Goal: Task Accomplishment & Management: Complete application form

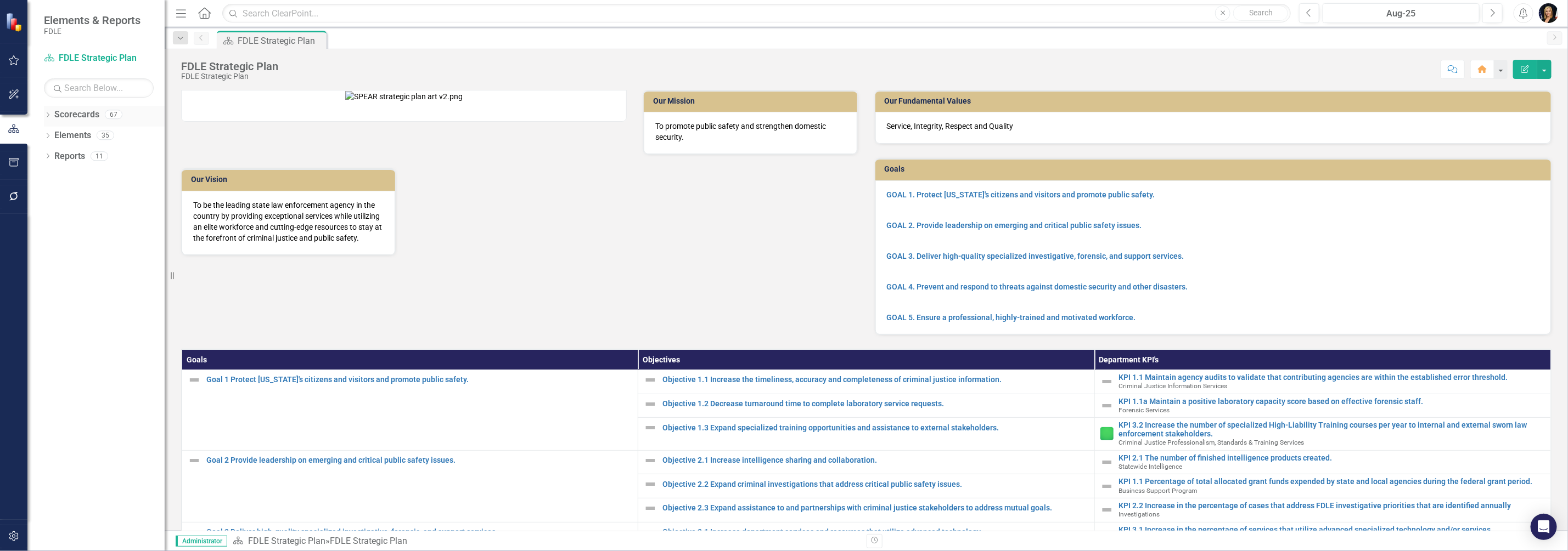
click at [49, 115] on icon "Dropdown" at bounding box center [48, 116] width 8 height 6
click at [55, 174] on icon "Dropdown" at bounding box center [53, 177] width 8 height 6
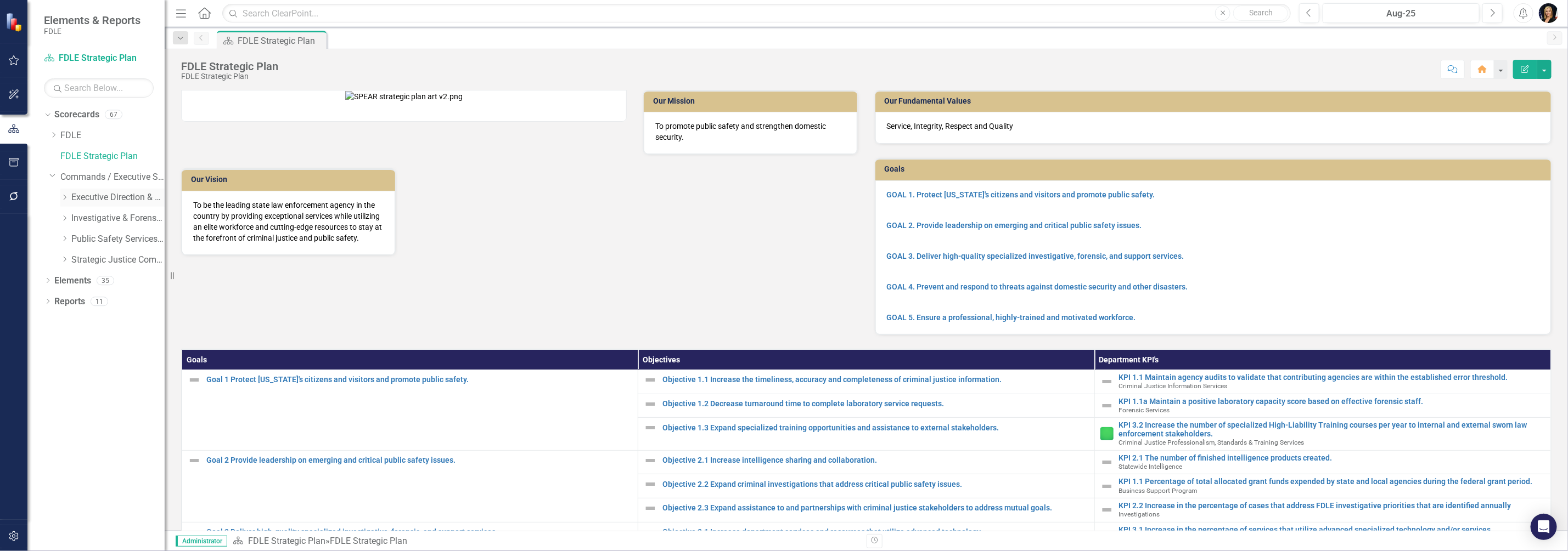
click at [66, 197] on icon at bounding box center [65, 197] width 3 height 5
click at [77, 240] on icon "Dropdown" at bounding box center [75, 239] width 8 height 6
click at [113, 260] on link "Accountability" at bounding box center [129, 260] width 71 height 12
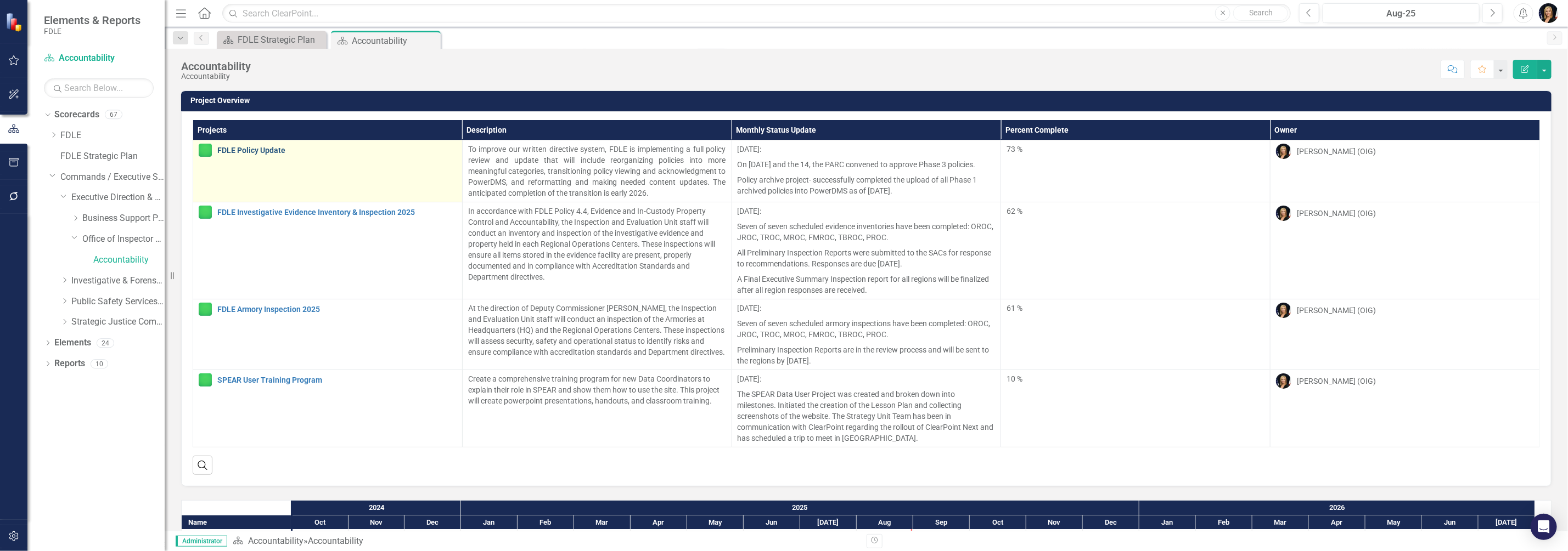
click at [239, 149] on link "FDLE Policy Update" at bounding box center [337, 151] width 239 height 8
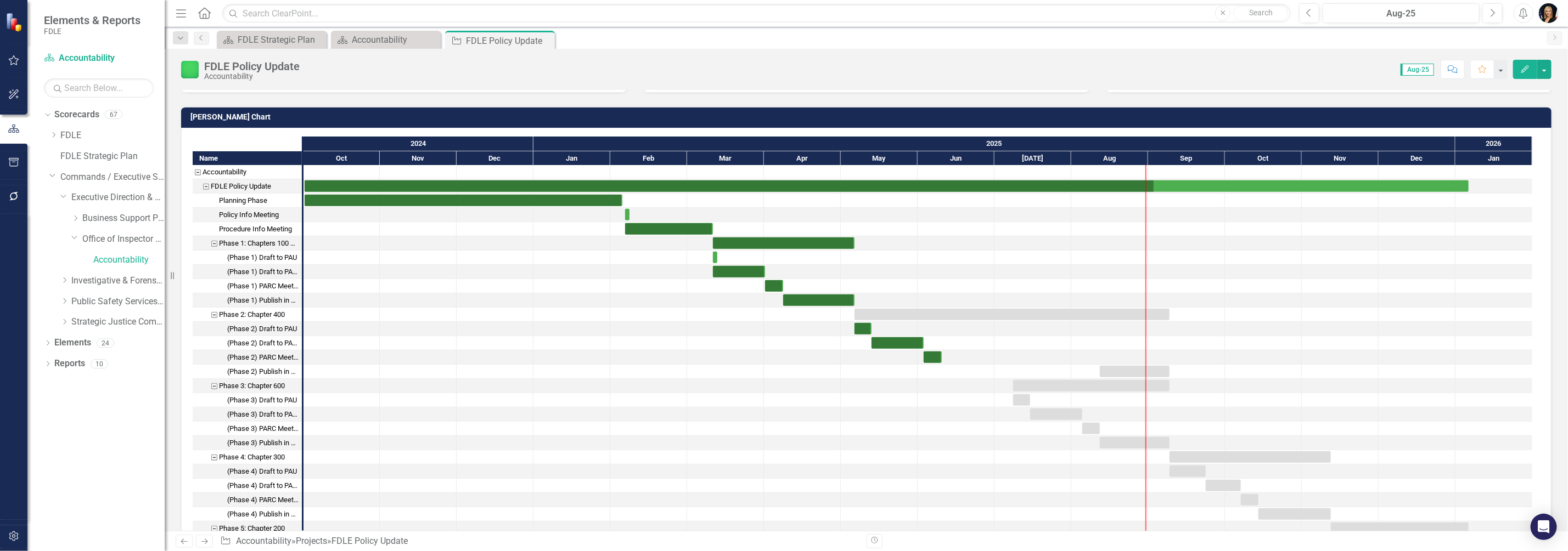
scroll to position [343, 0]
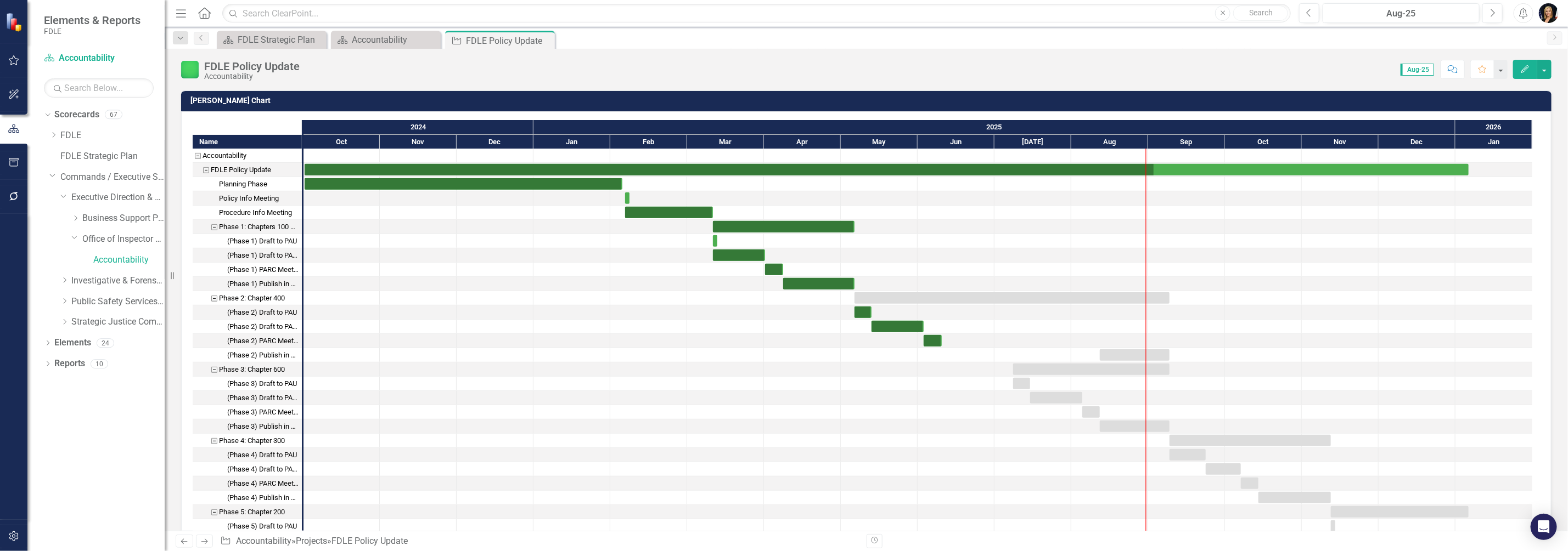
click at [1123, 349] on div at bounding box center [1110, 355] width 77 height 14
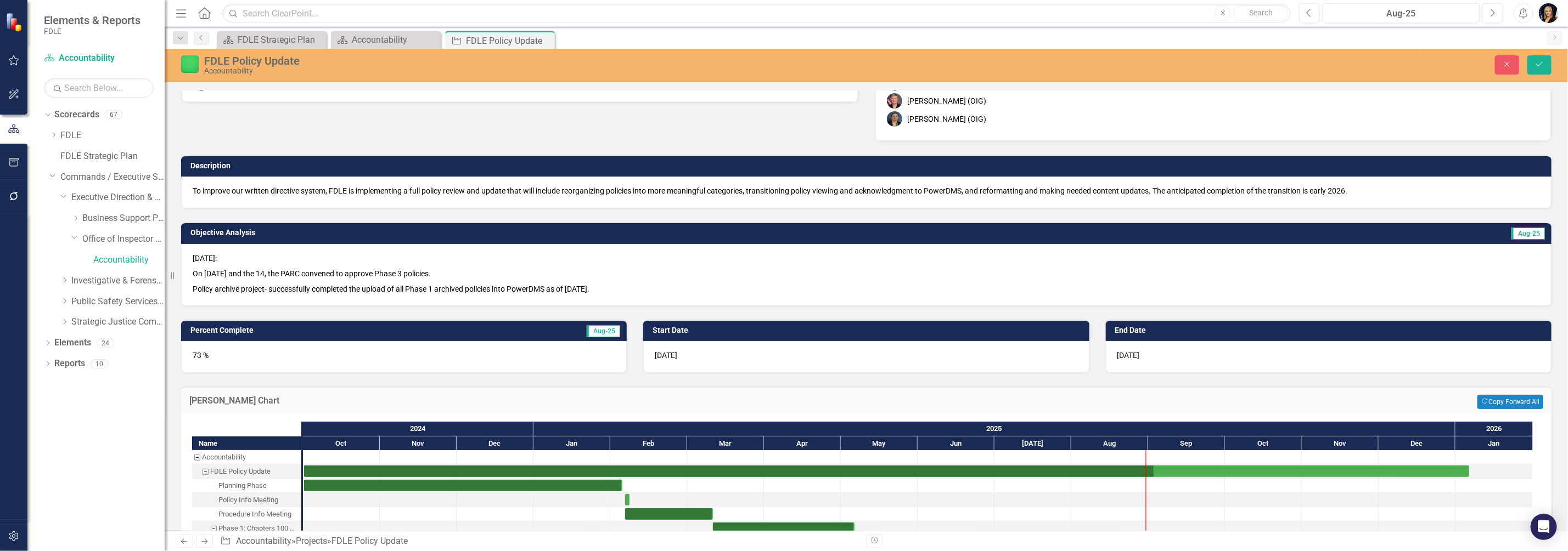
scroll to position [68, 0]
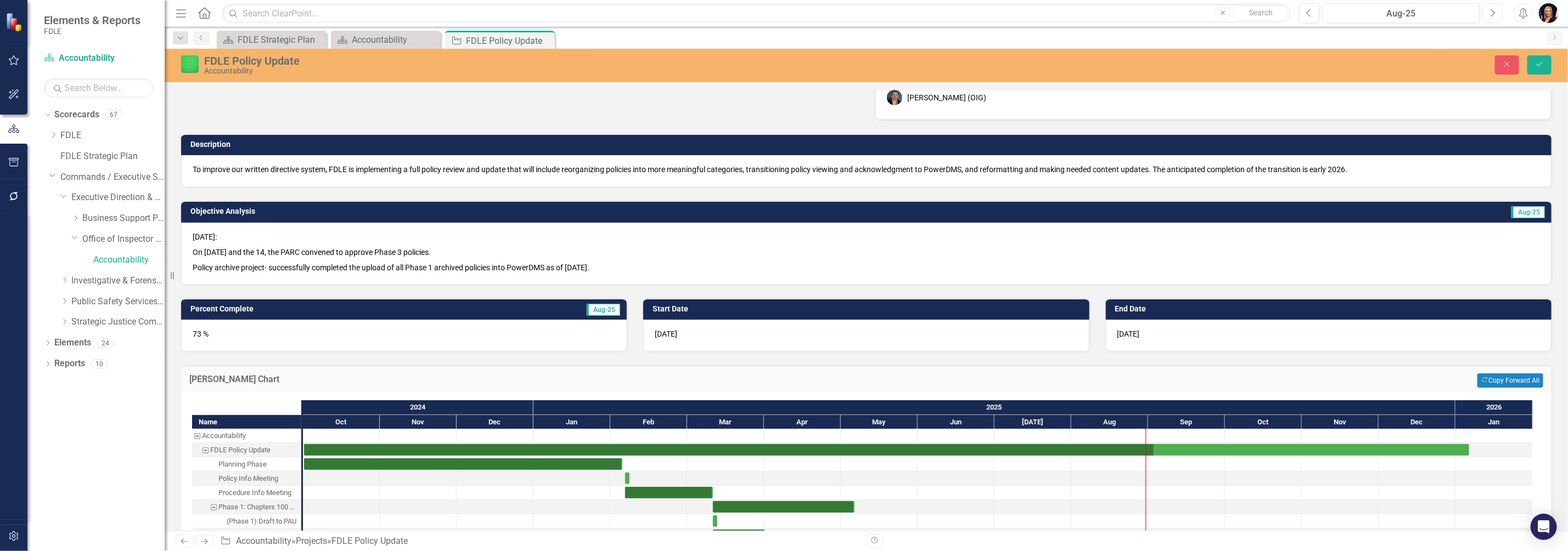
click at [1497, 10] on button "Next" at bounding box center [1492, 13] width 20 height 19
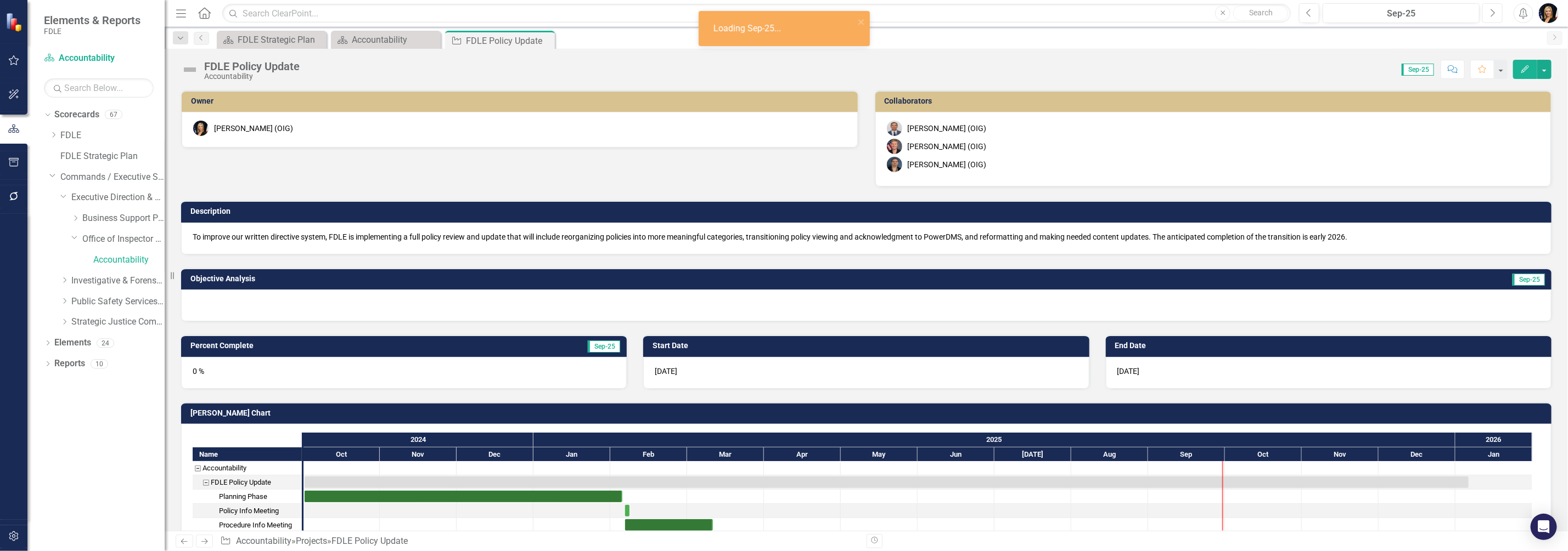
checkbox input "true"
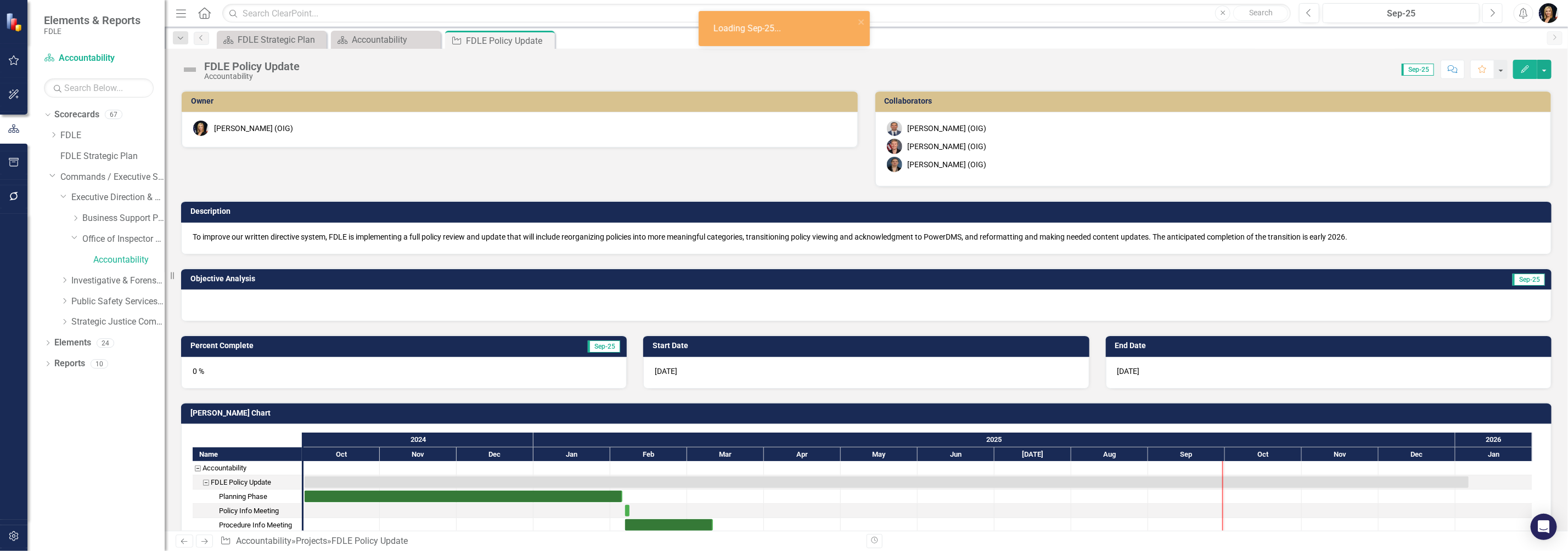
checkbox input "true"
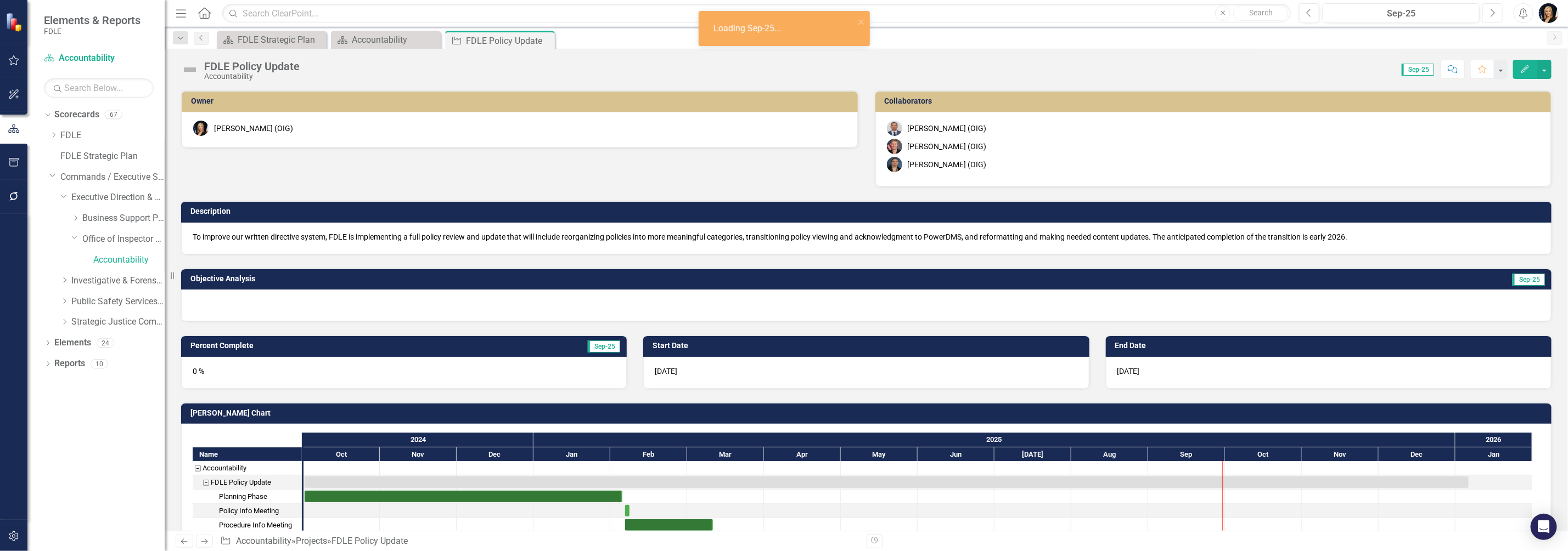
checkbox input "true"
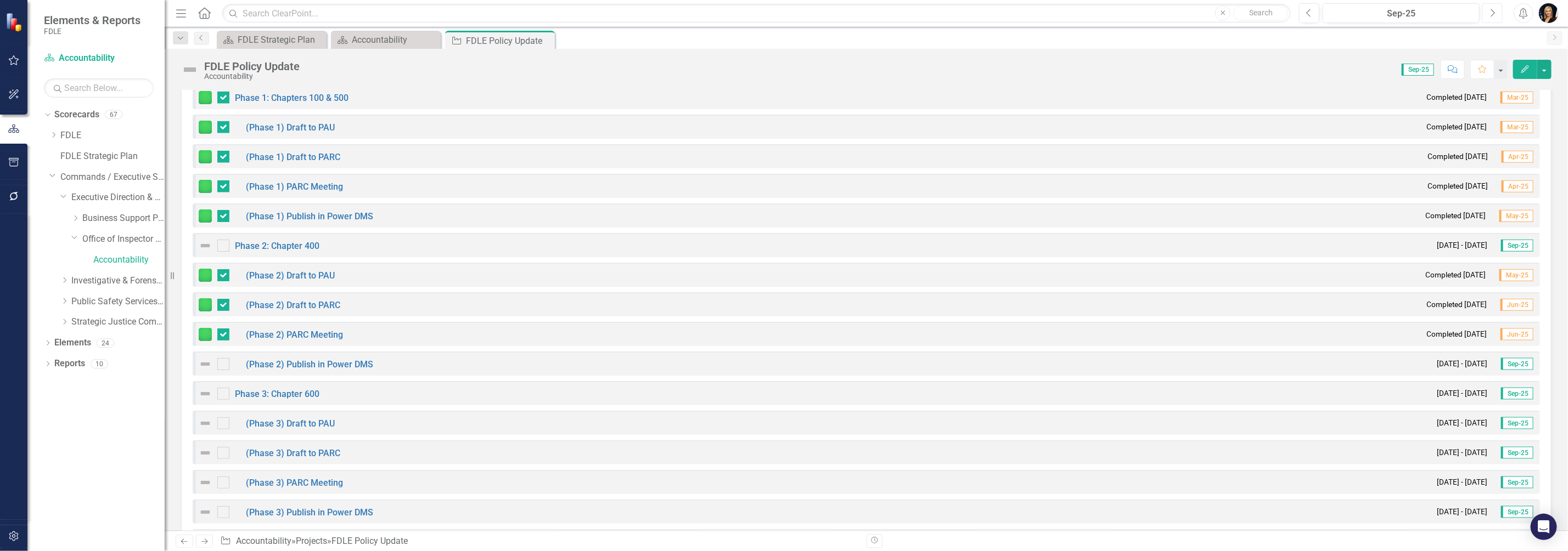
scroll to position [1028, 0]
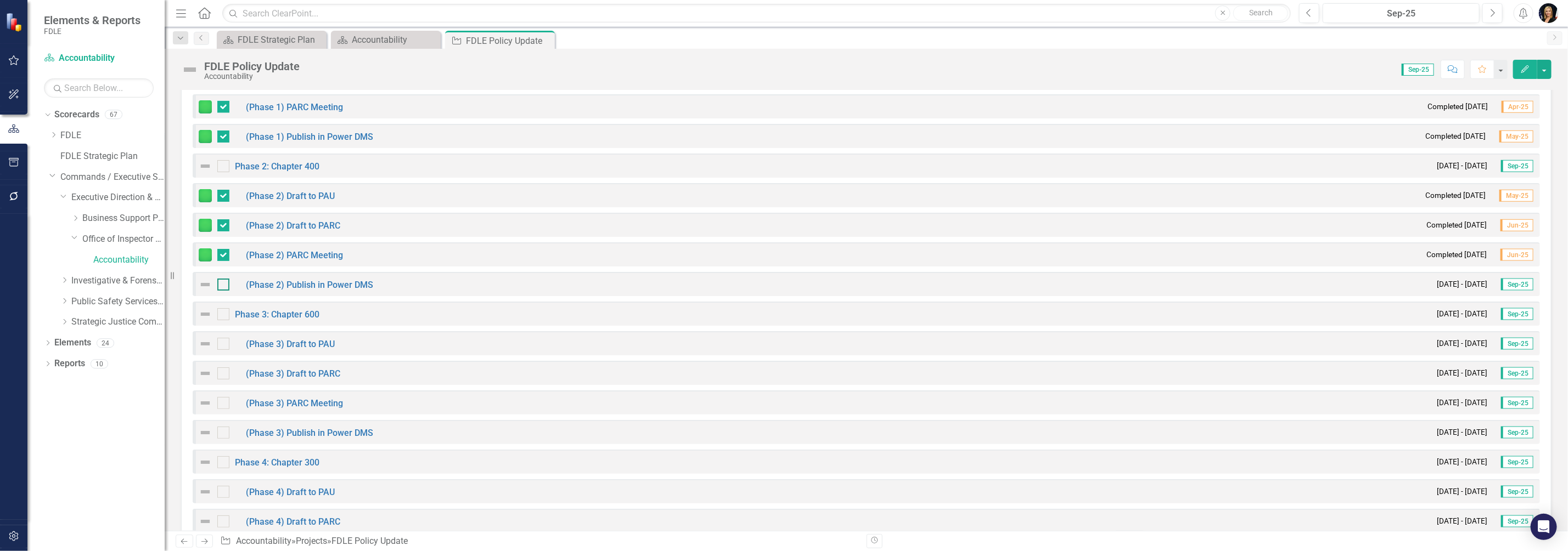
click at [219, 280] on input "checkbox" at bounding box center [221, 282] width 7 height 7
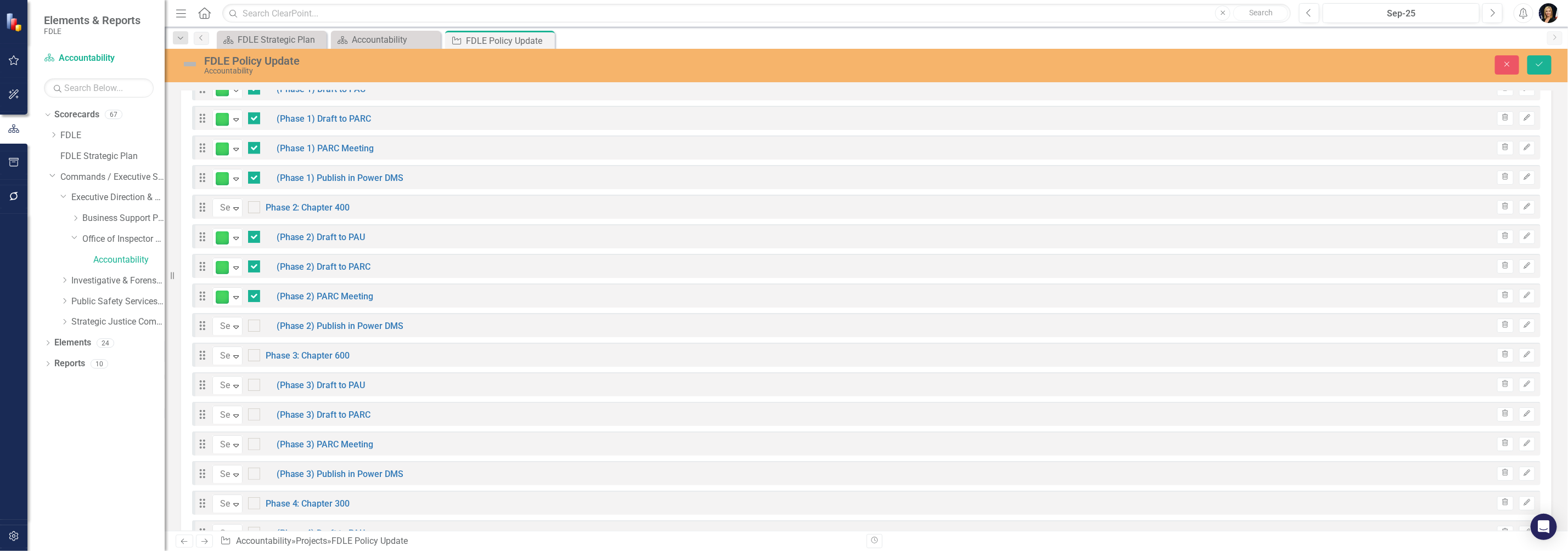
checkbox input "true"
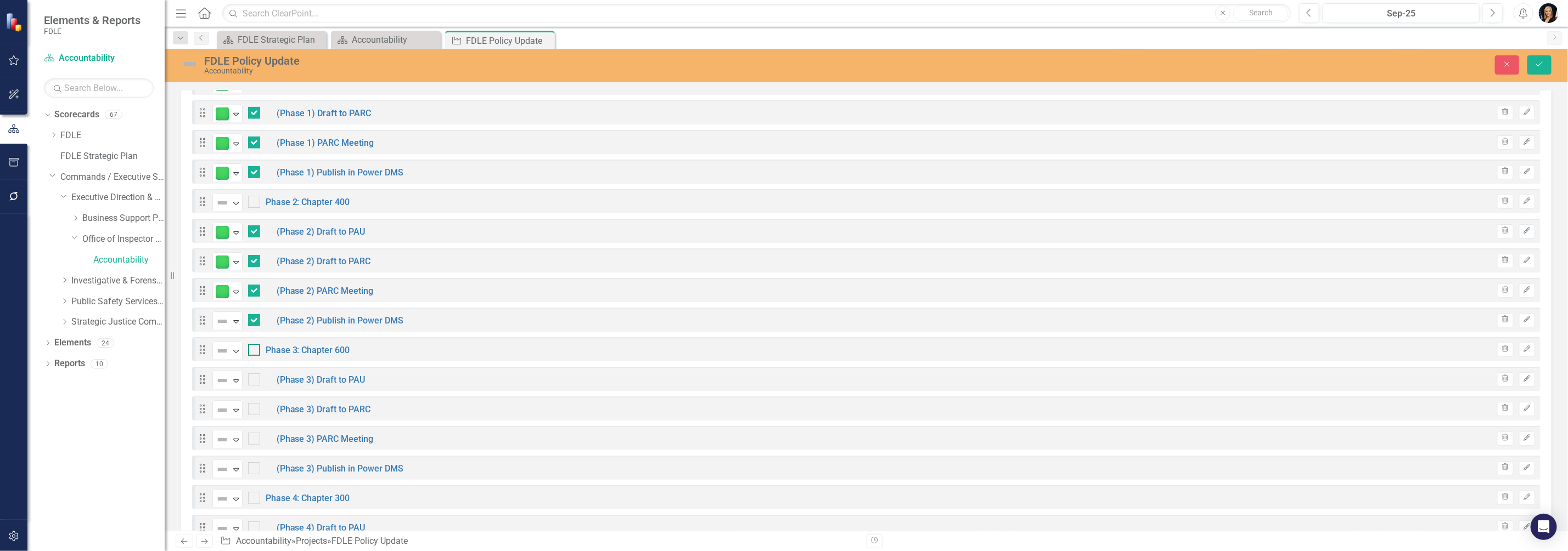
click at [253, 345] on input "checkbox" at bounding box center [251, 347] width 7 height 7
checkbox input "true"
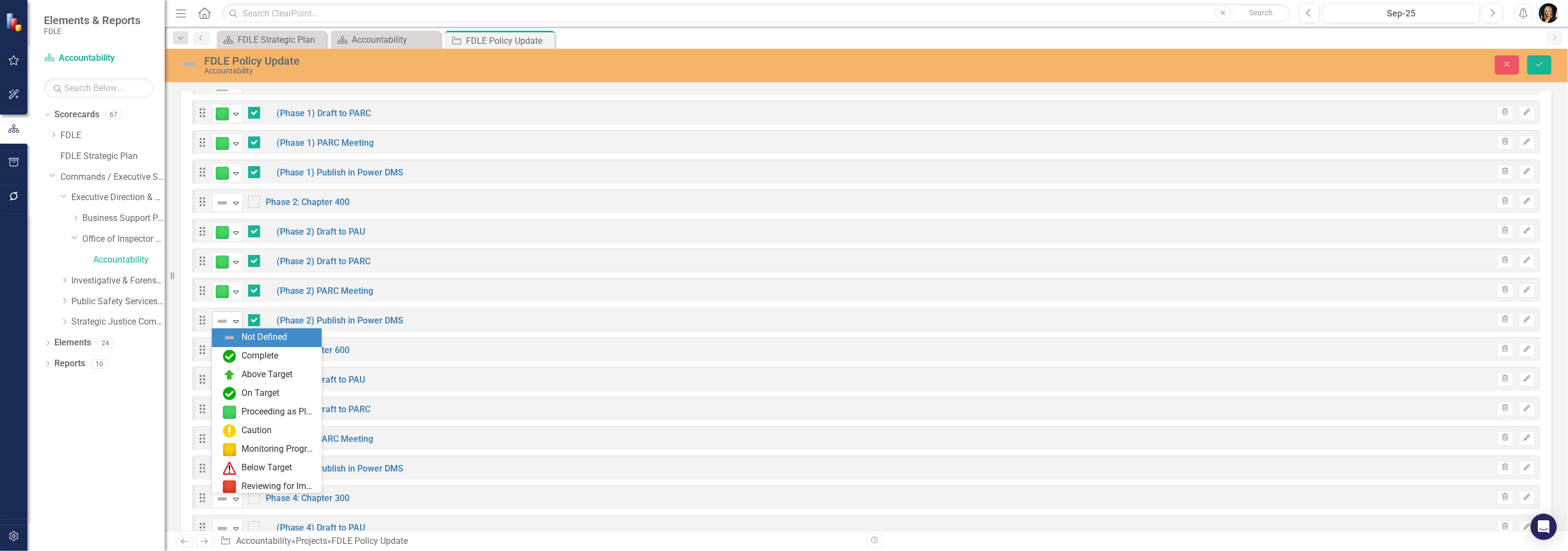
click at [239, 321] on icon "Expand" at bounding box center [236, 321] width 11 height 9
click at [239, 414] on div "Proceeding as Planned" at bounding box center [269, 412] width 92 height 13
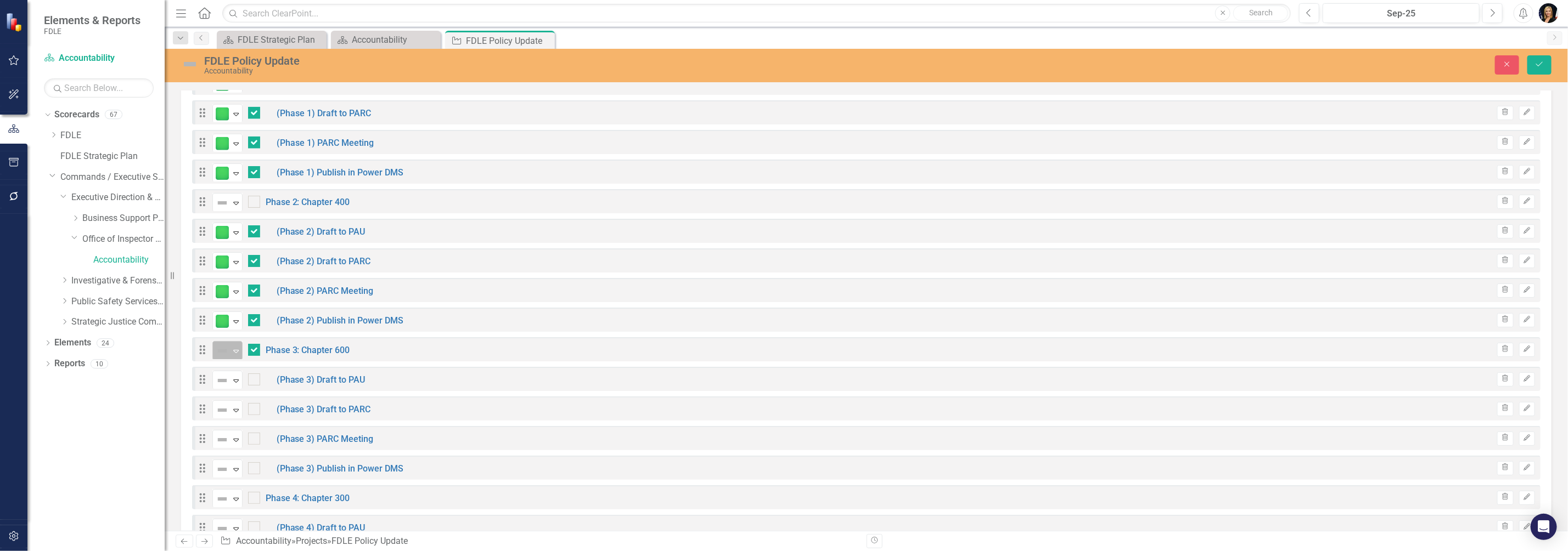
click at [238, 351] on icon "Expand" at bounding box center [236, 351] width 11 height 9
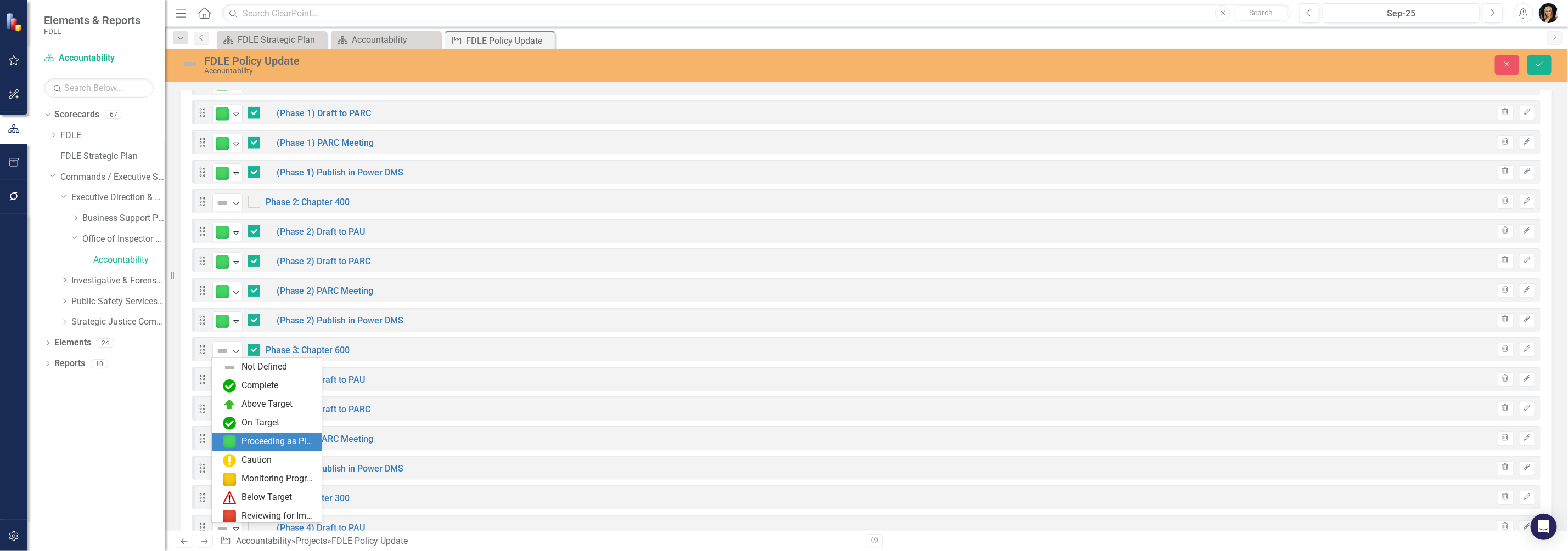
click at [241, 441] on div "Proceeding as Planned" at bounding box center [269, 442] width 92 height 13
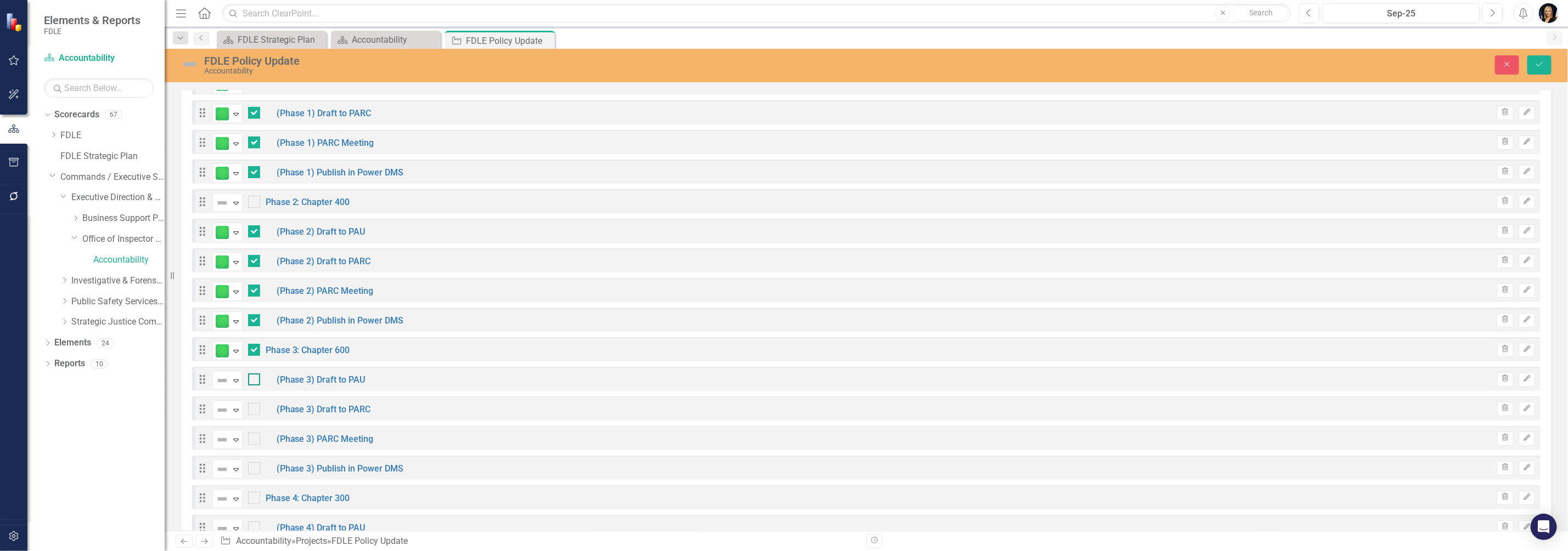
click at [258, 375] on div at bounding box center [254, 380] width 12 height 12
click at [255, 375] on input "checkbox" at bounding box center [251, 377] width 7 height 7
checkbox input "true"
click at [256, 404] on div at bounding box center [254, 409] width 12 height 12
click at [255, 404] on input "checkbox" at bounding box center [251, 406] width 7 height 7
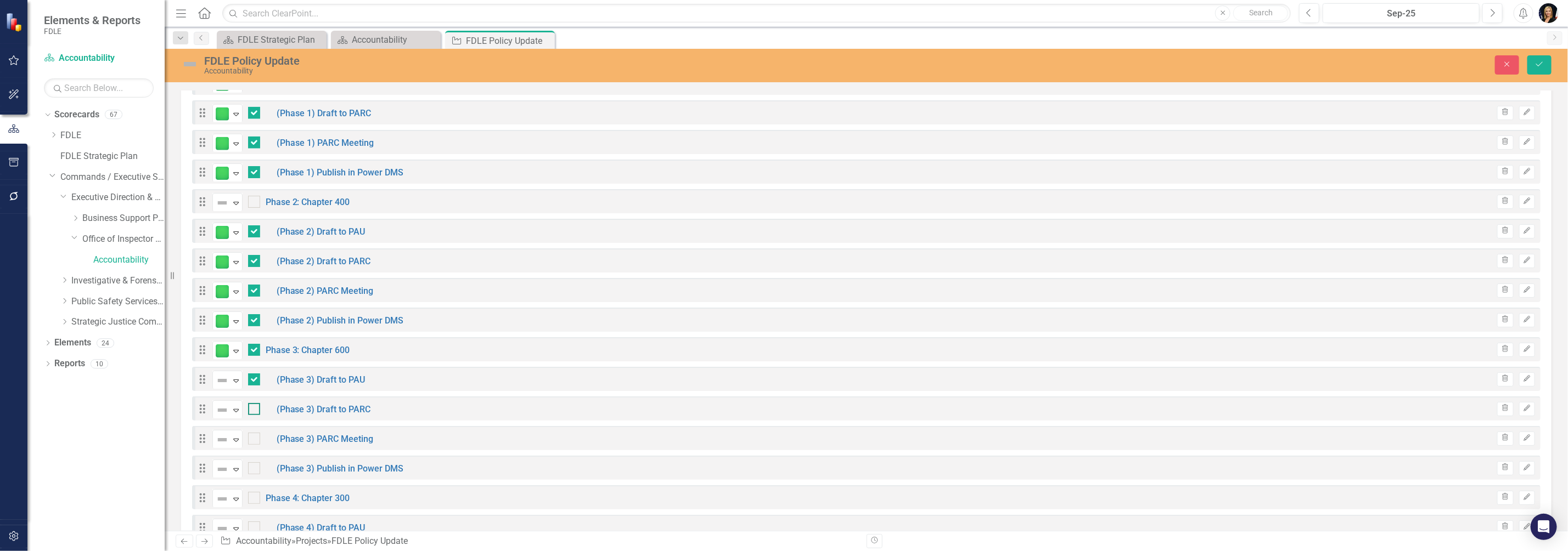
checkbox input "true"
click at [253, 433] on input "checkbox" at bounding box center [251, 436] width 7 height 7
checkbox input "true"
click at [236, 381] on icon "Expand" at bounding box center [236, 381] width 11 height 9
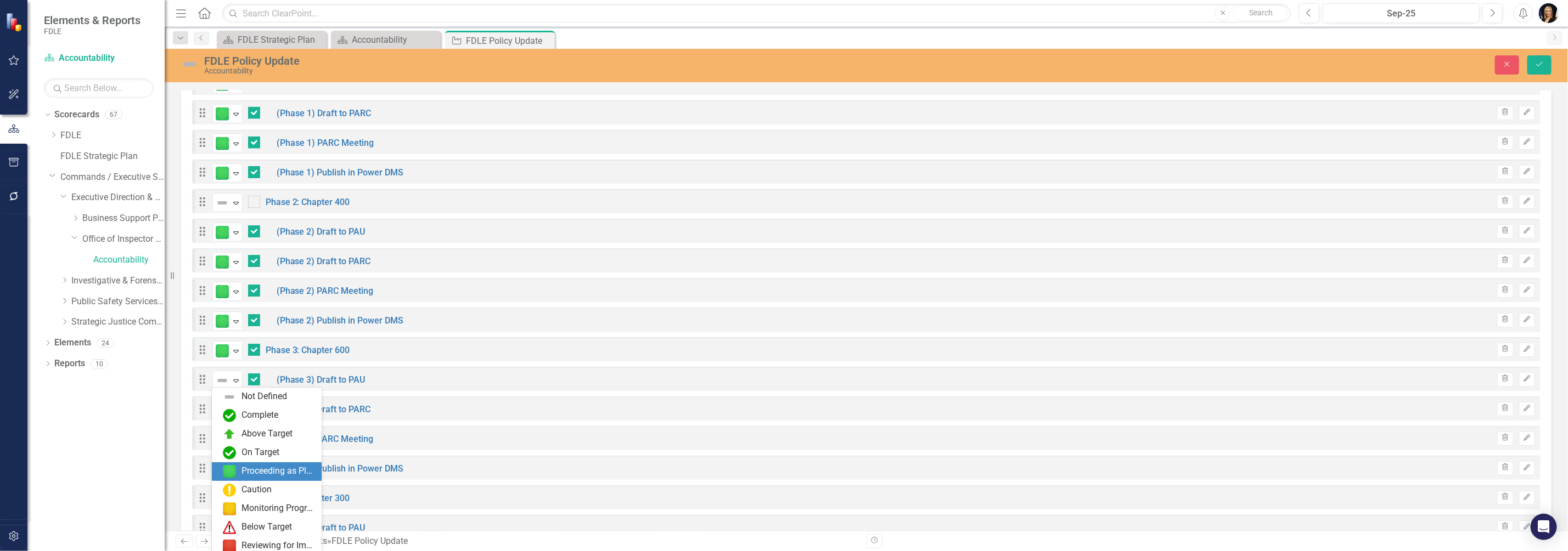
click at [250, 476] on div "Proceeding as Planned" at bounding box center [278, 471] width 73 height 12
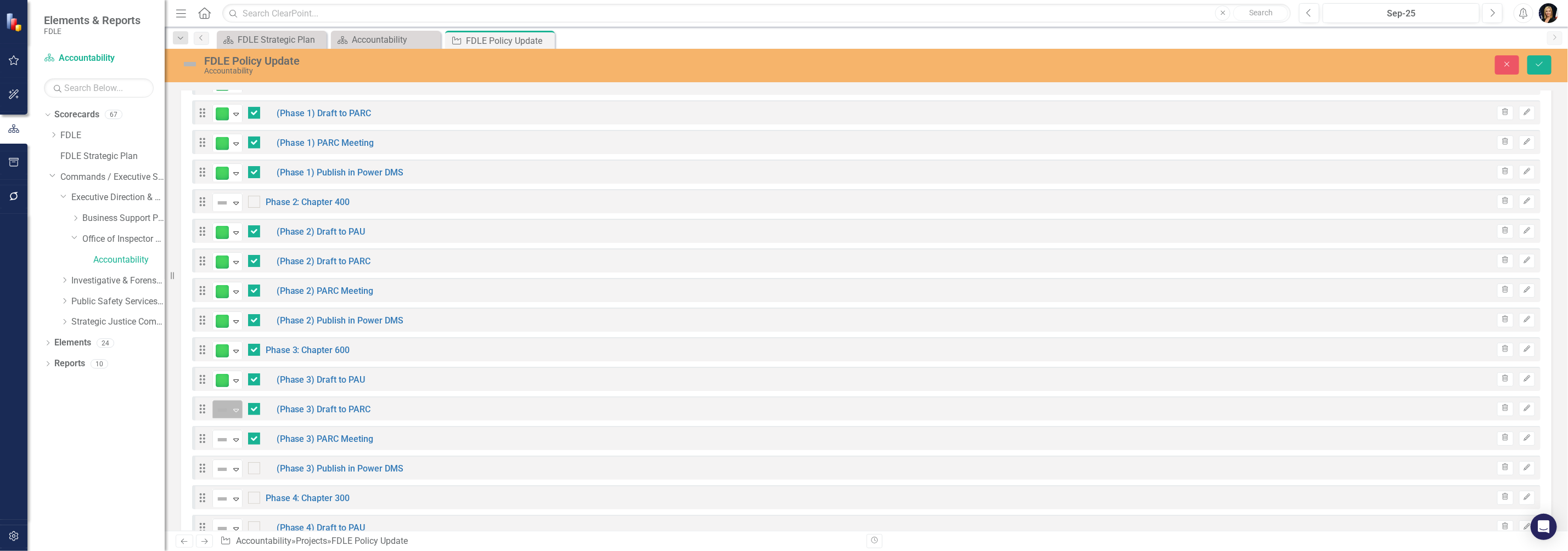
click at [236, 409] on icon "Expand" at bounding box center [236, 410] width 11 height 9
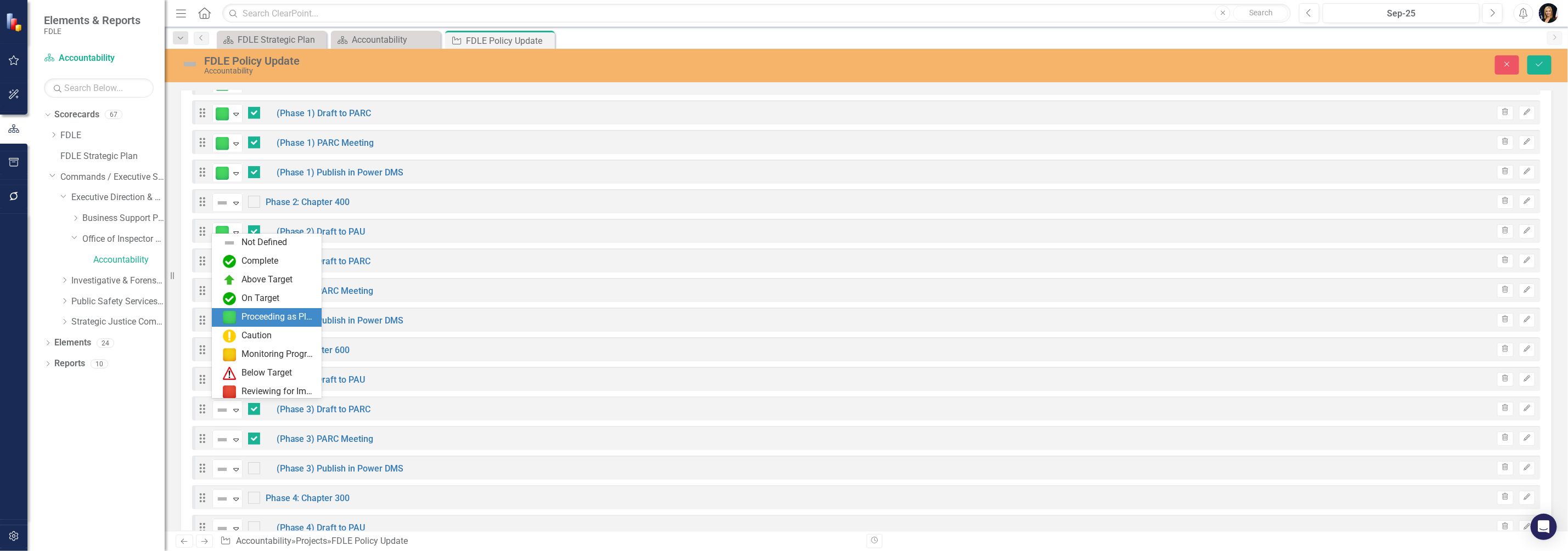
drag, startPoint x: 250, startPoint y: 321, endPoint x: 265, endPoint y: 388, distance: 68.7
click at [251, 321] on div "Proceeding as Planned" at bounding box center [278, 317] width 73 height 12
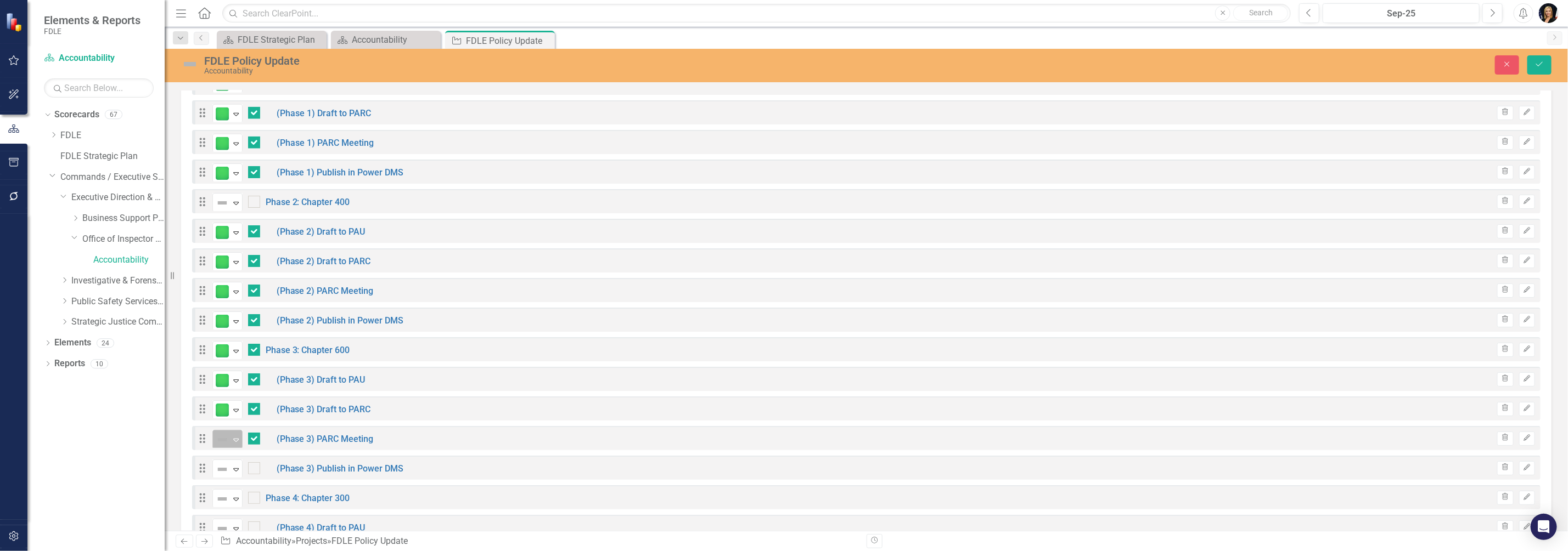
click at [239, 439] on icon "Expand" at bounding box center [236, 440] width 11 height 9
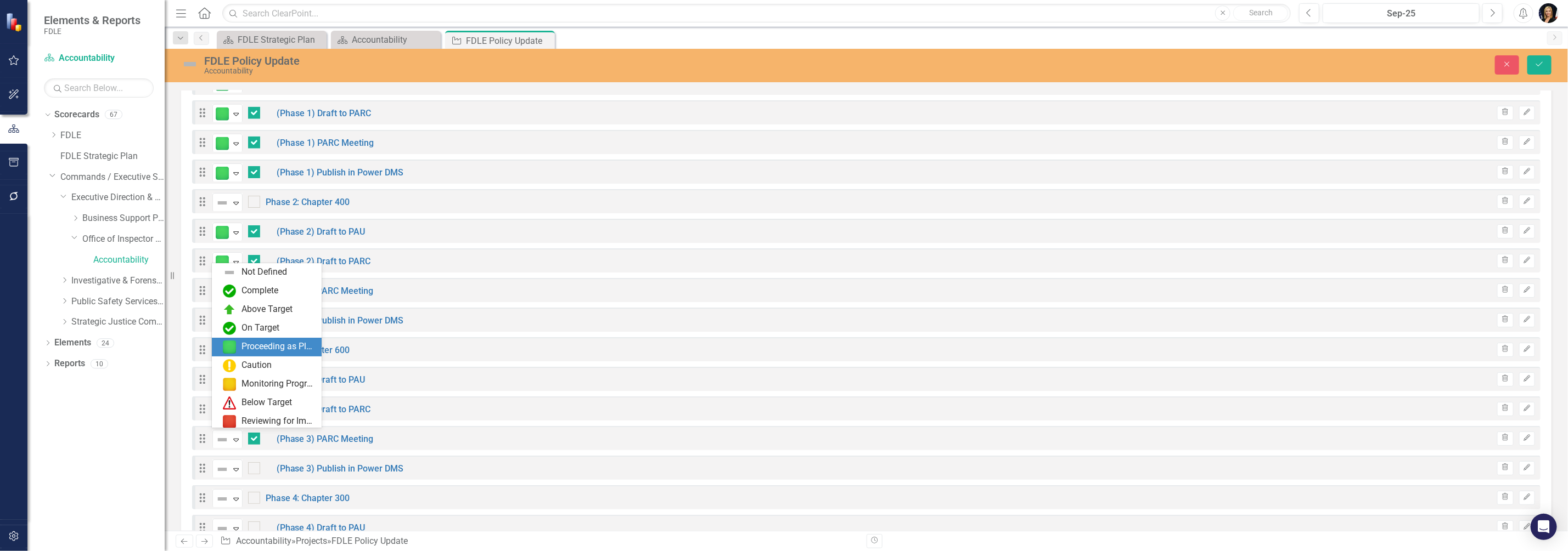
drag, startPoint x: 255, startPoint y: 352, endPoint x: 455, endPoint y: 403, distance: 206.4
click at [255, 352] on div "Proceeding as Planned" at bounding box center [278, 347] width 73 height 12
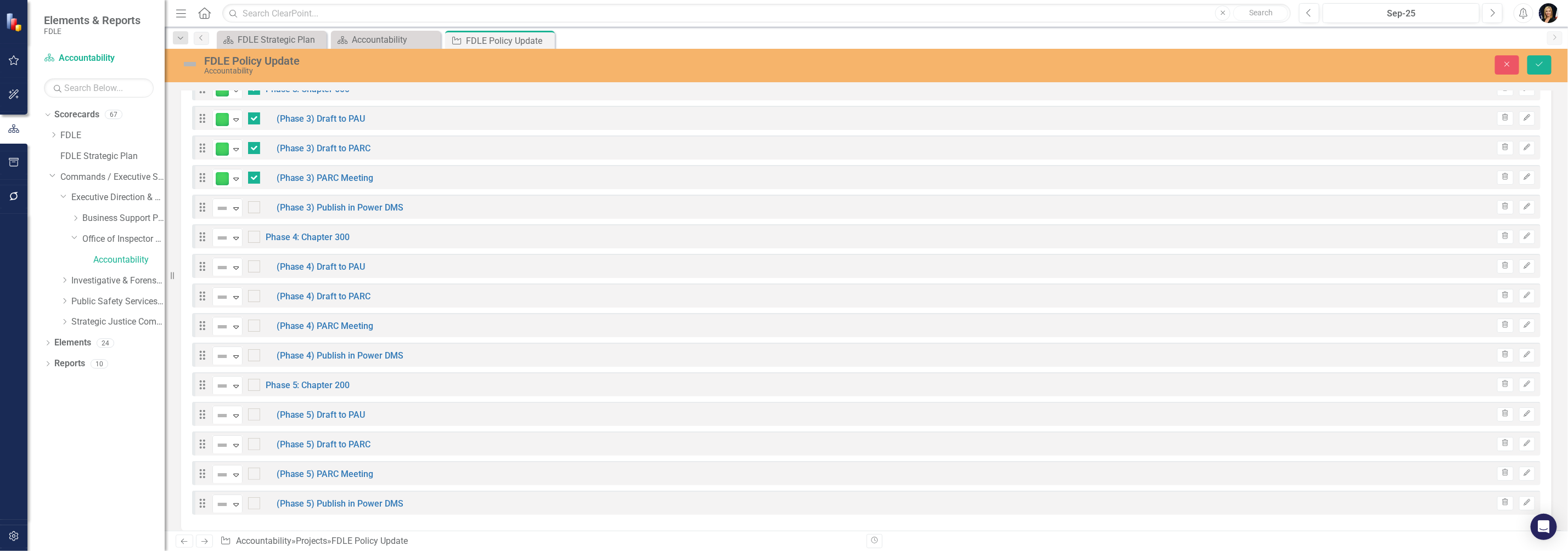
scroll to position [1303, 0]
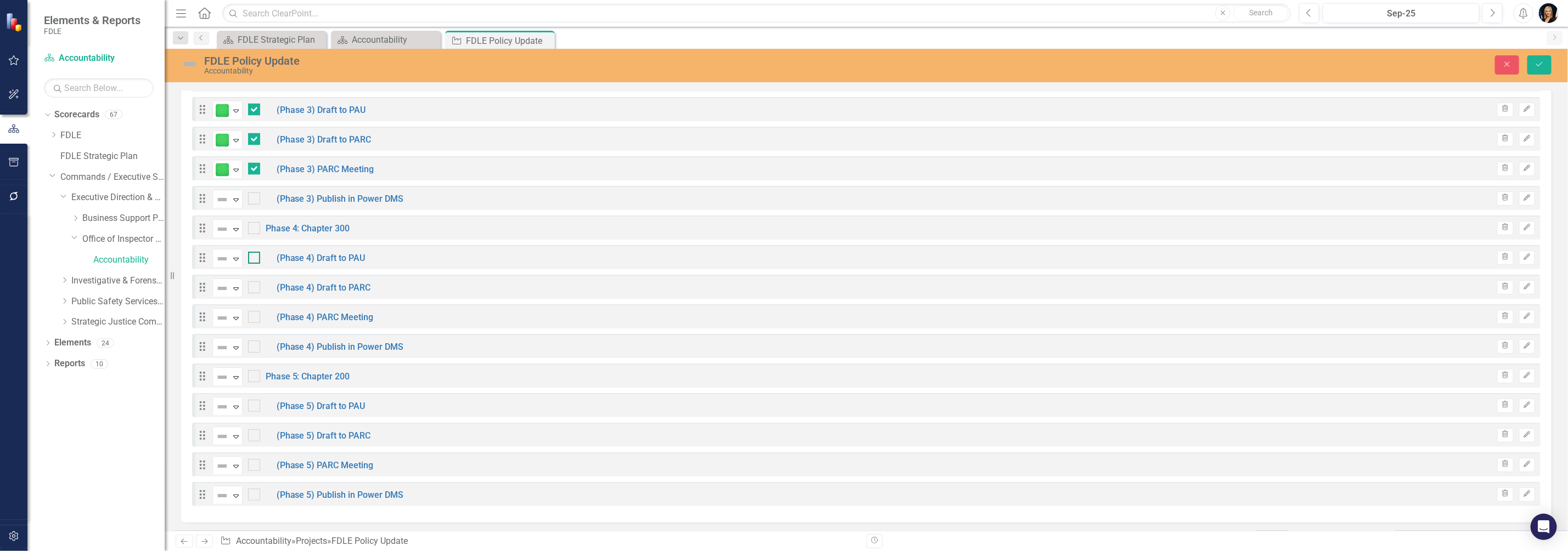
click at [253, 255] on input "checkbox" at bounding box center [251, 255] width 7 height 7
checkbox input "true"
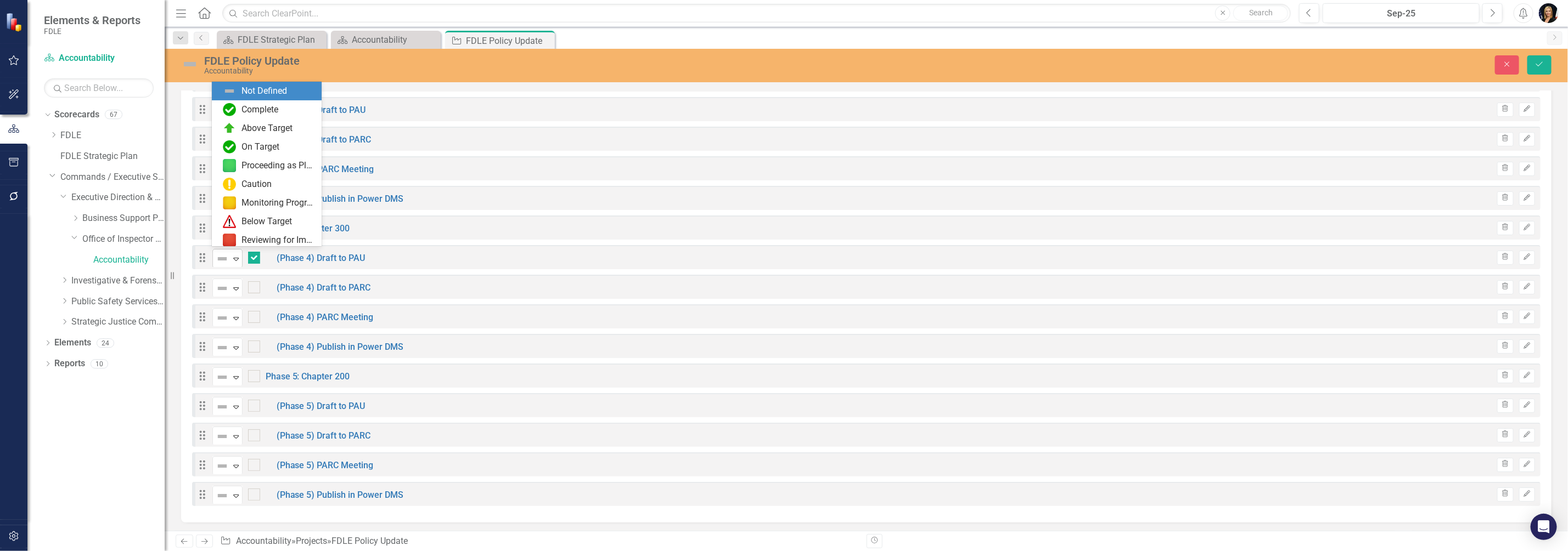
click at [236, 258] on icon "Expand" at bounding box center [236, 259] width 11 height 9
click at [253, 162] on div "Proceeding as Planned" at bounding box center [278, 165] width 73 height 12
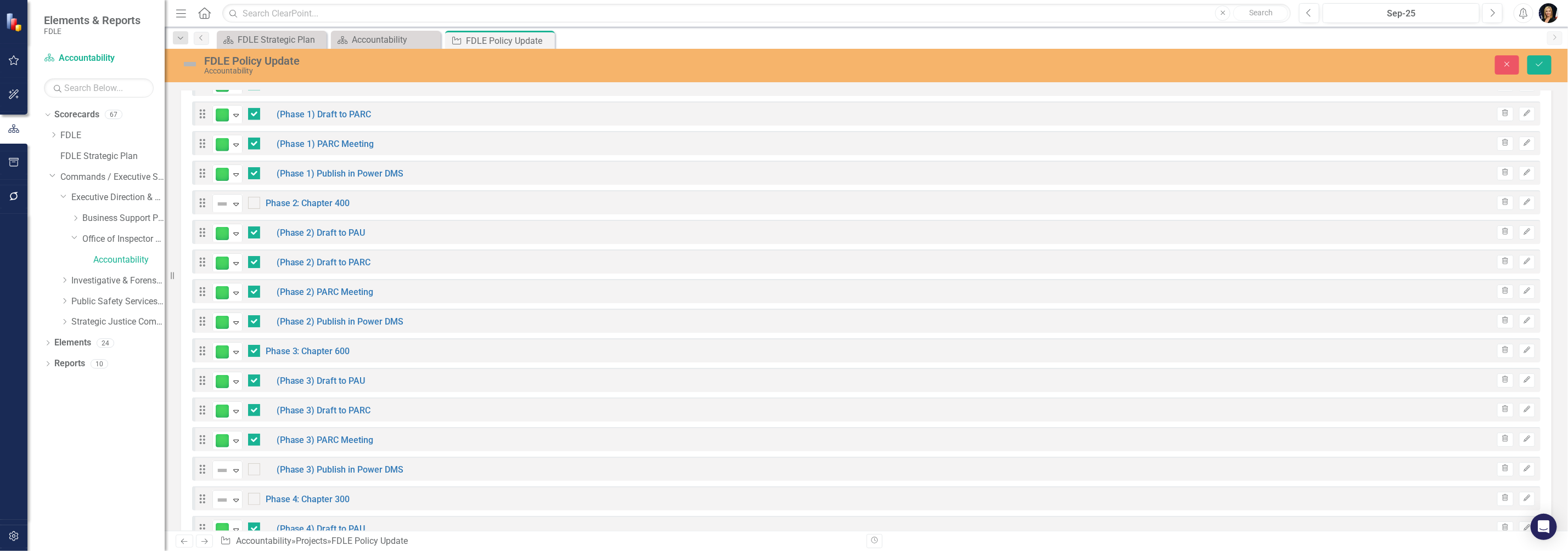
scroll to position [1029, 0]
click at [256, 351] on div at bounding box center [254, 354] width 12 height 12
click at [255, 351] on input "checkbox" at bounding box center [251, 352] width 7 height 7
checkbox input "false"
click at [236, 353] on icon "Expand" at bounding box center [236, 356] width 11 height 9
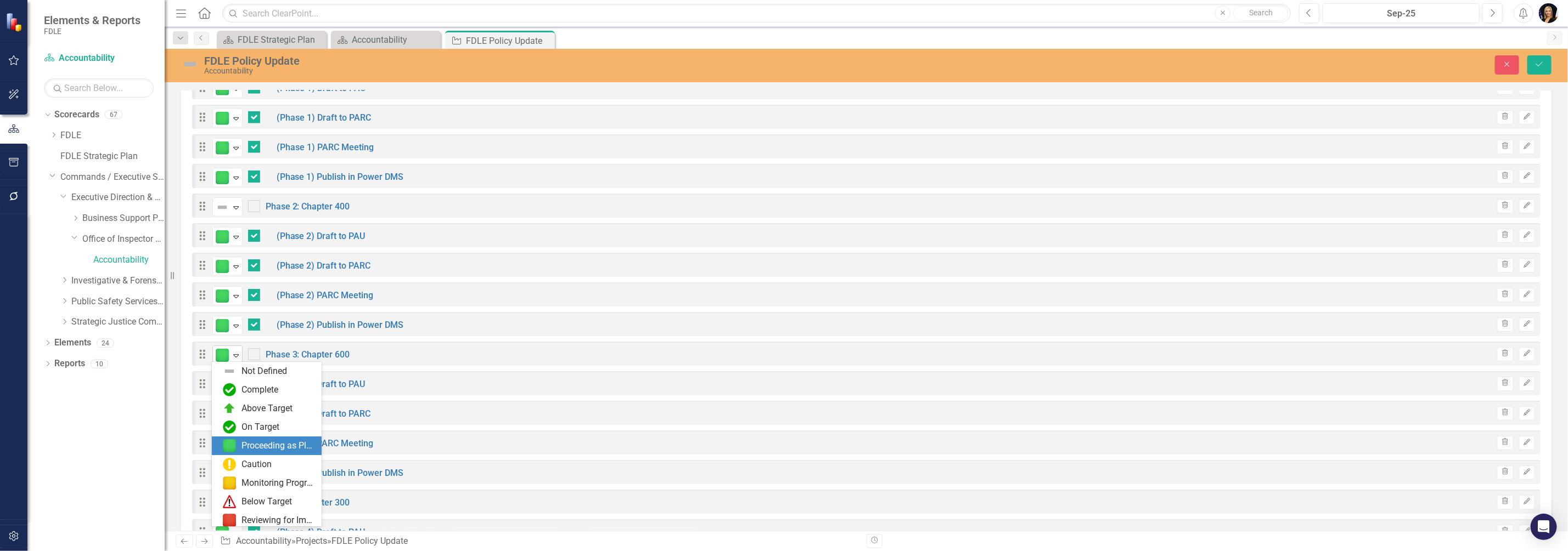
scroll to position [22, 0]
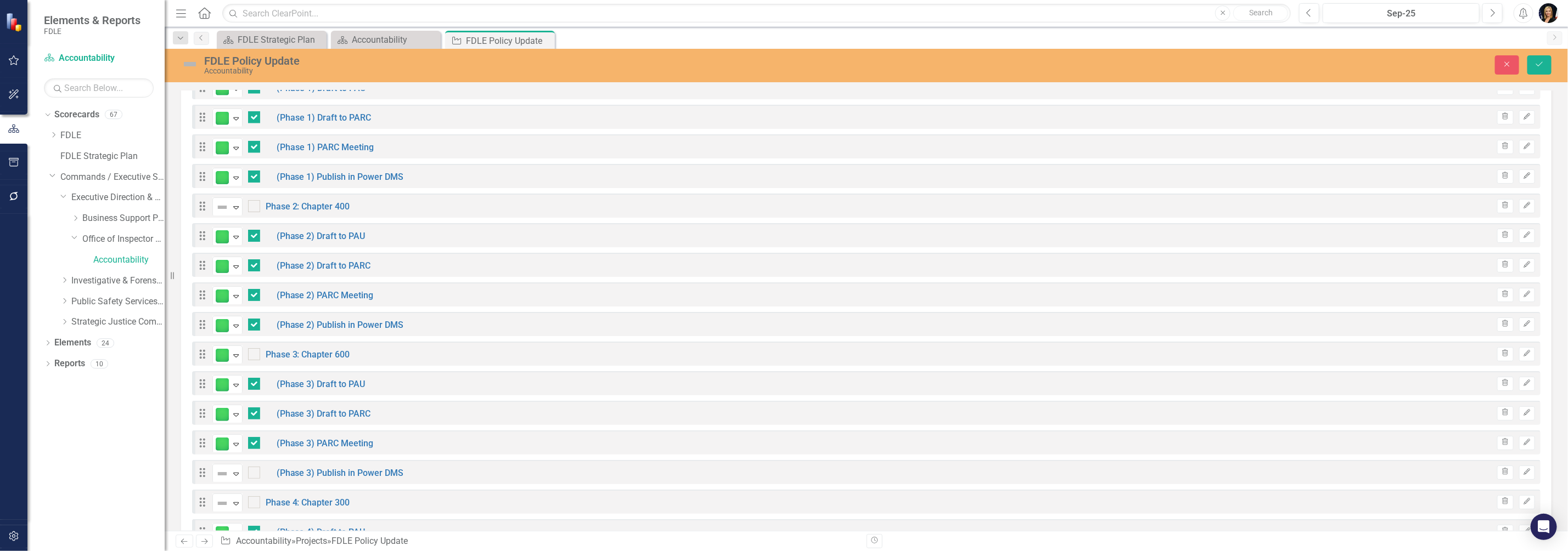
click at [703, 422] on div "Drag Proceeding as Planned Expand (Phase 3) Draft to PARC Trash Edit" at bounding box center [866, 413] width 1349 height 24
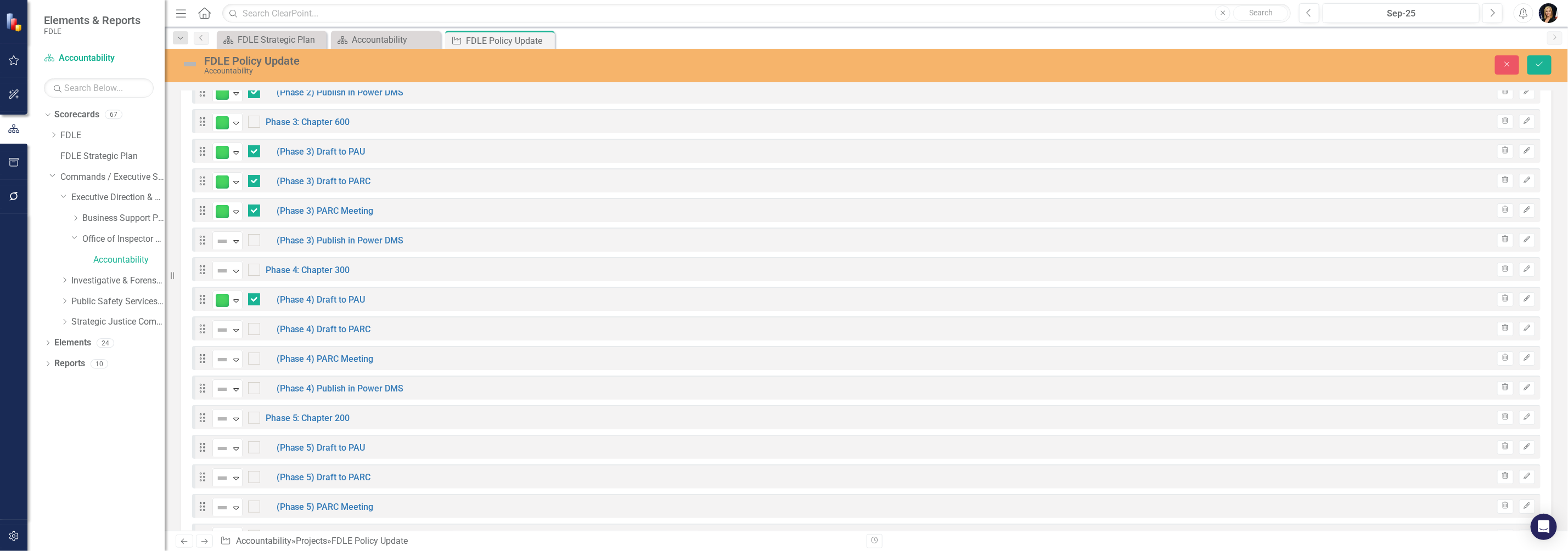
scroll to position [1303, 0]
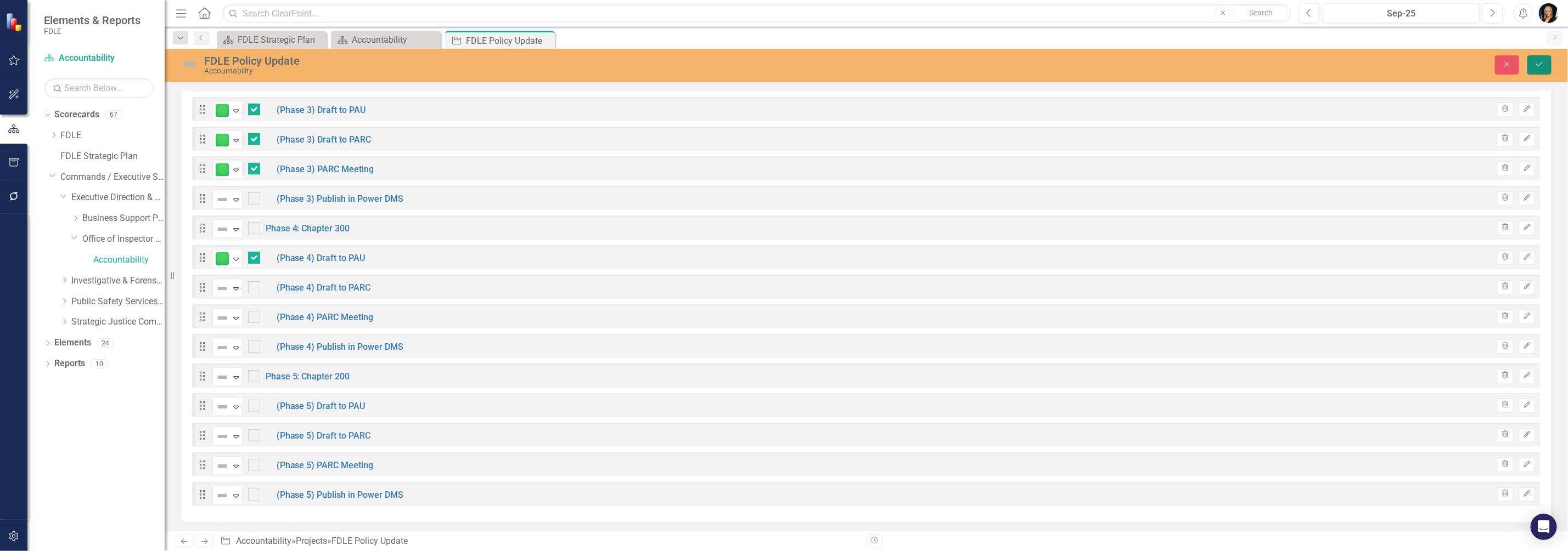
click at [1539, 60] on icon "Save" at bounding box center [1539, 64] width 10 height 8
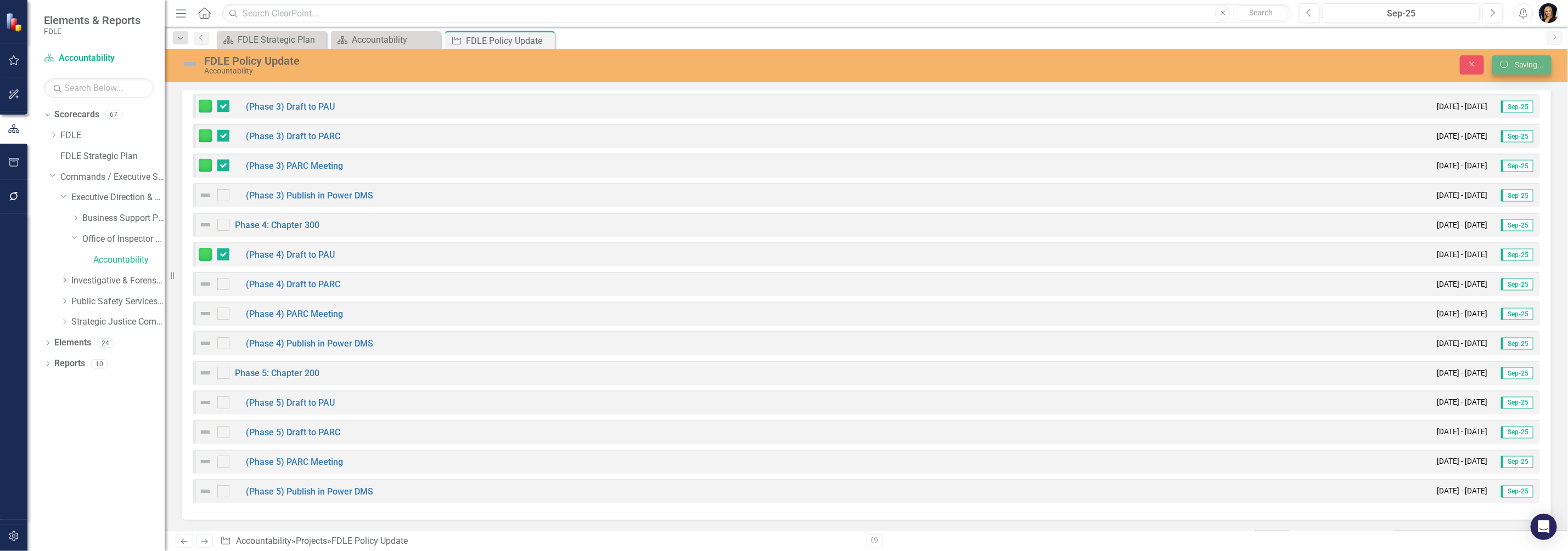
scroll to position [1264, 0]
checkbox input "false"
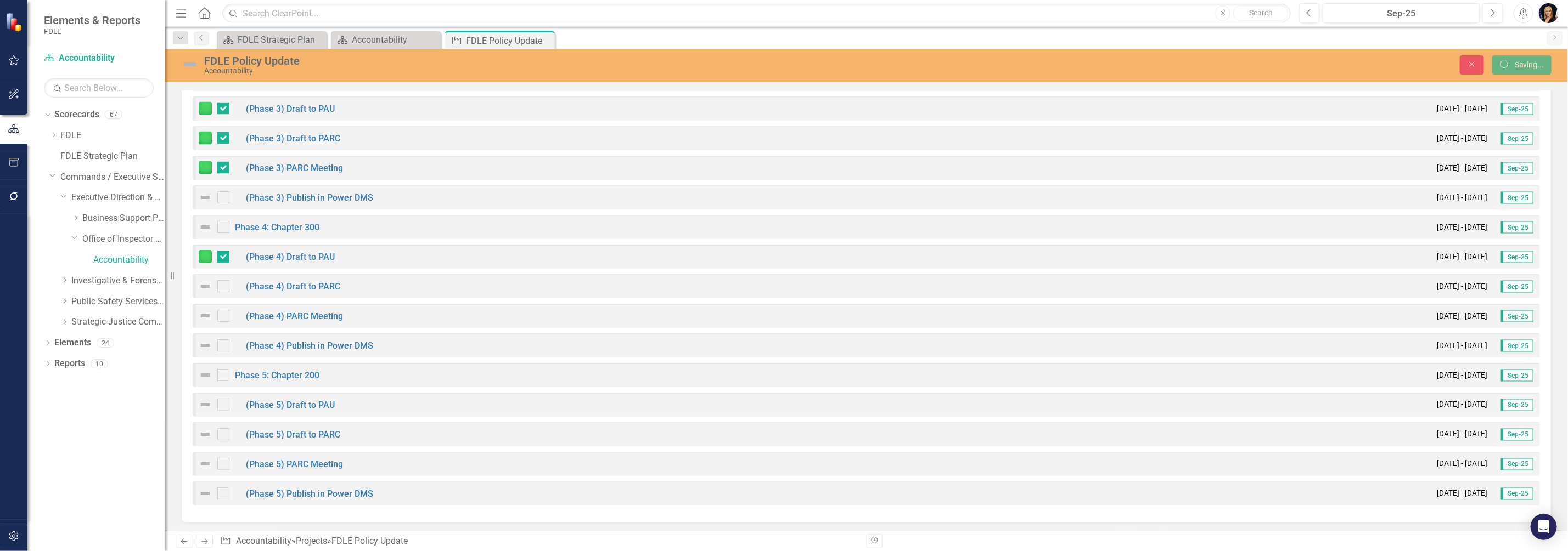
checkbox input "false"
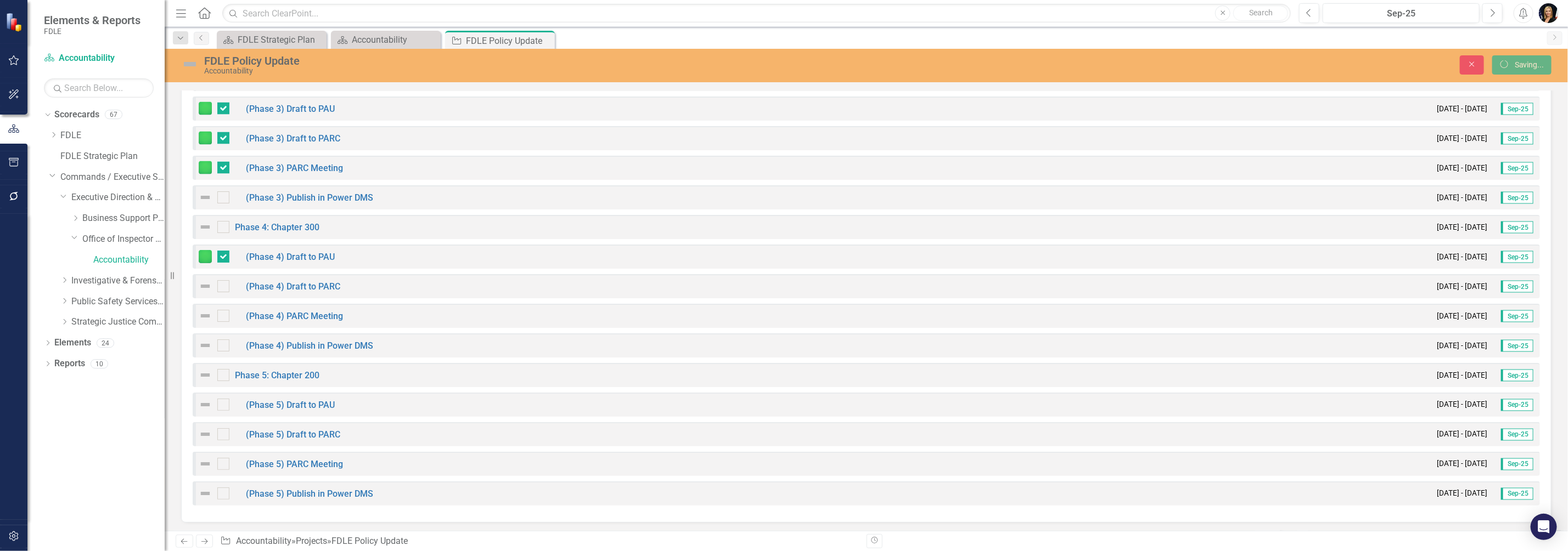
checkbox input "false"
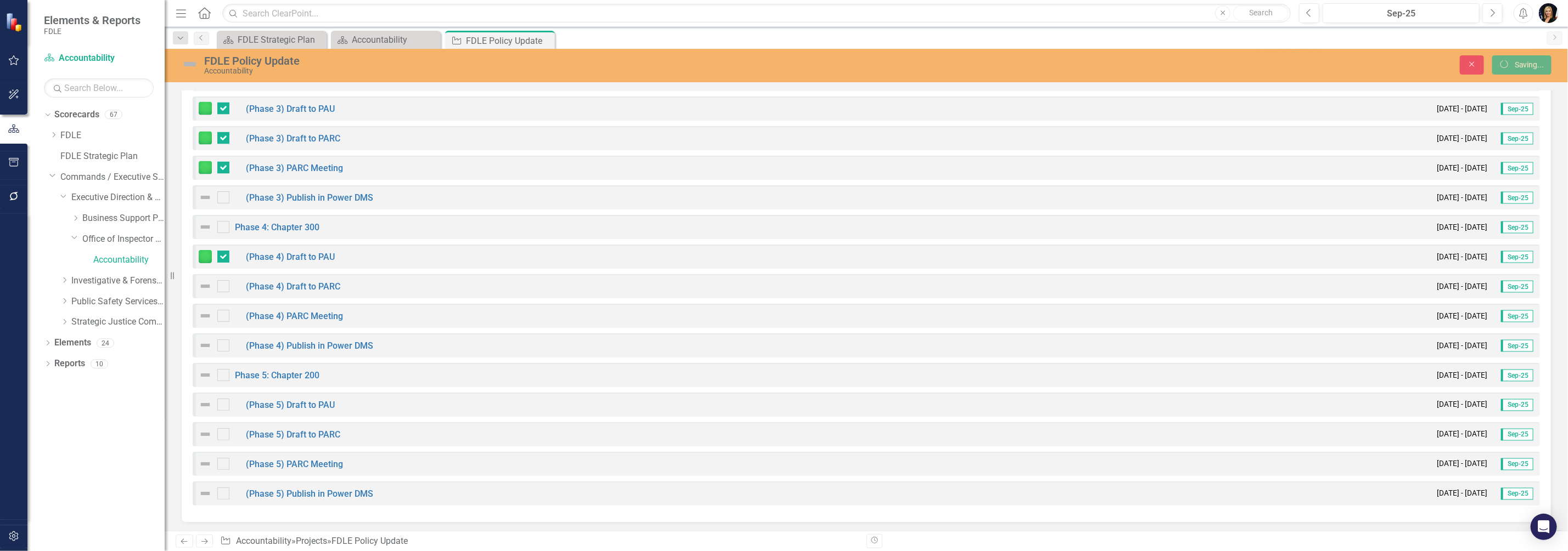
checkbox input "false"
checkbox input "true"
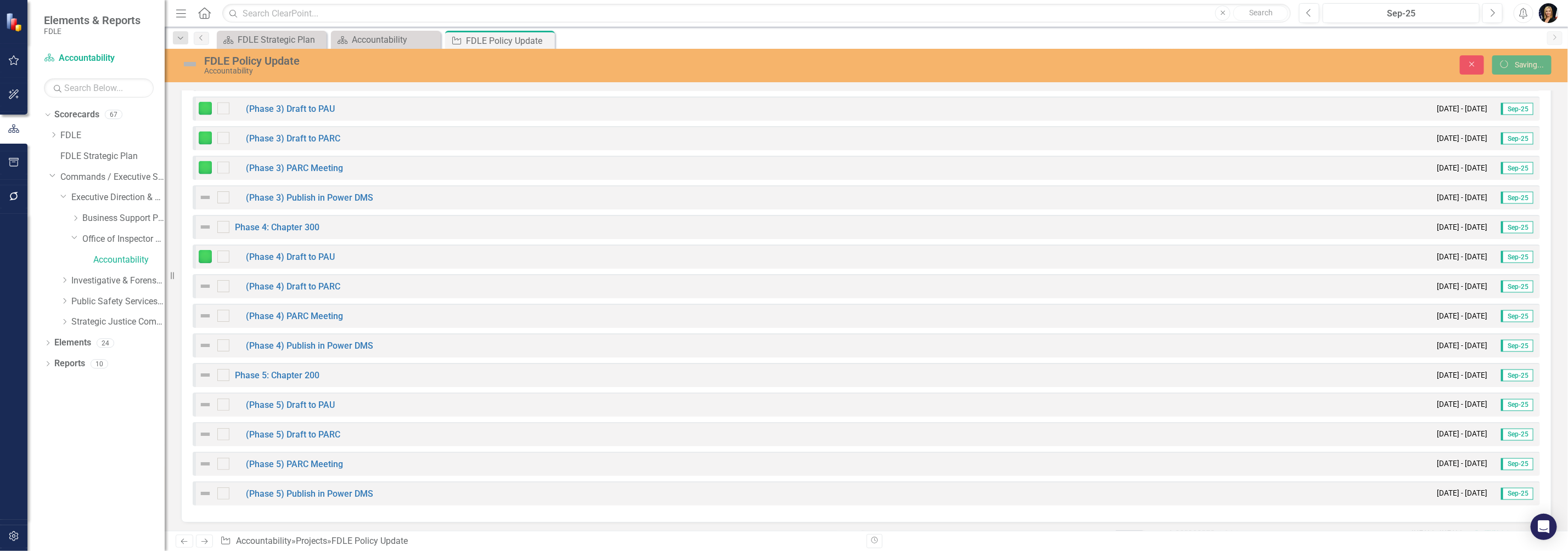
checkbox input "true"
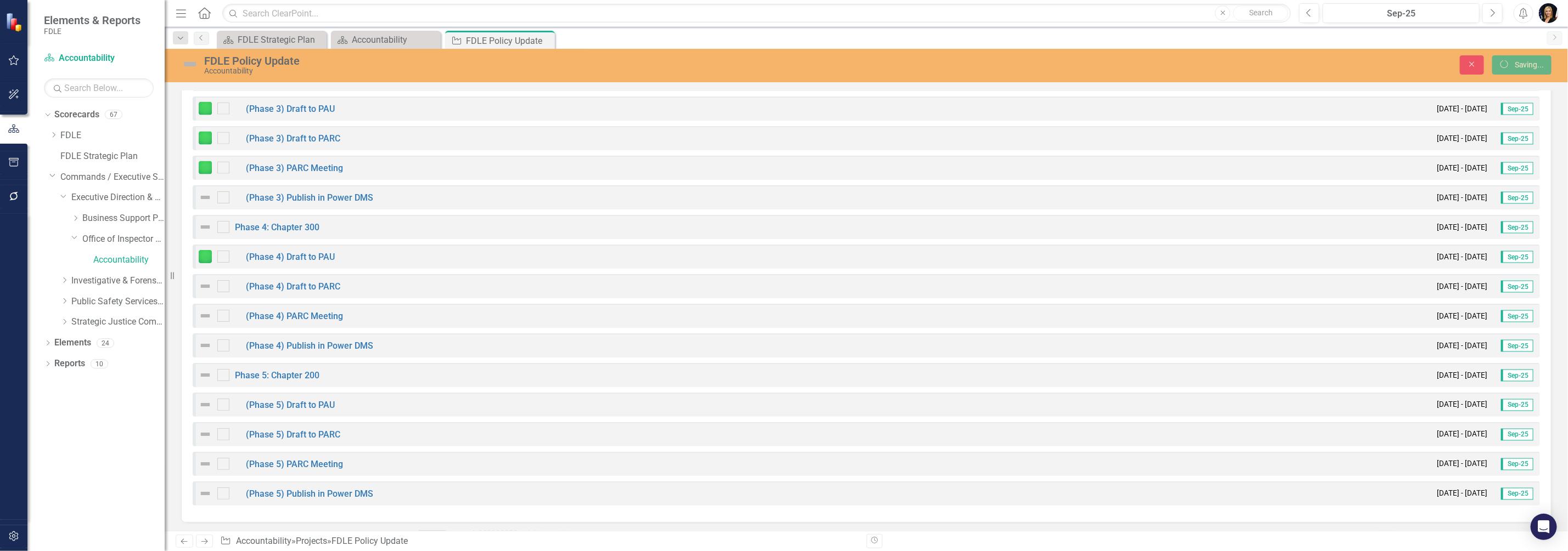
checkbox input "true"
checkbox input "false"
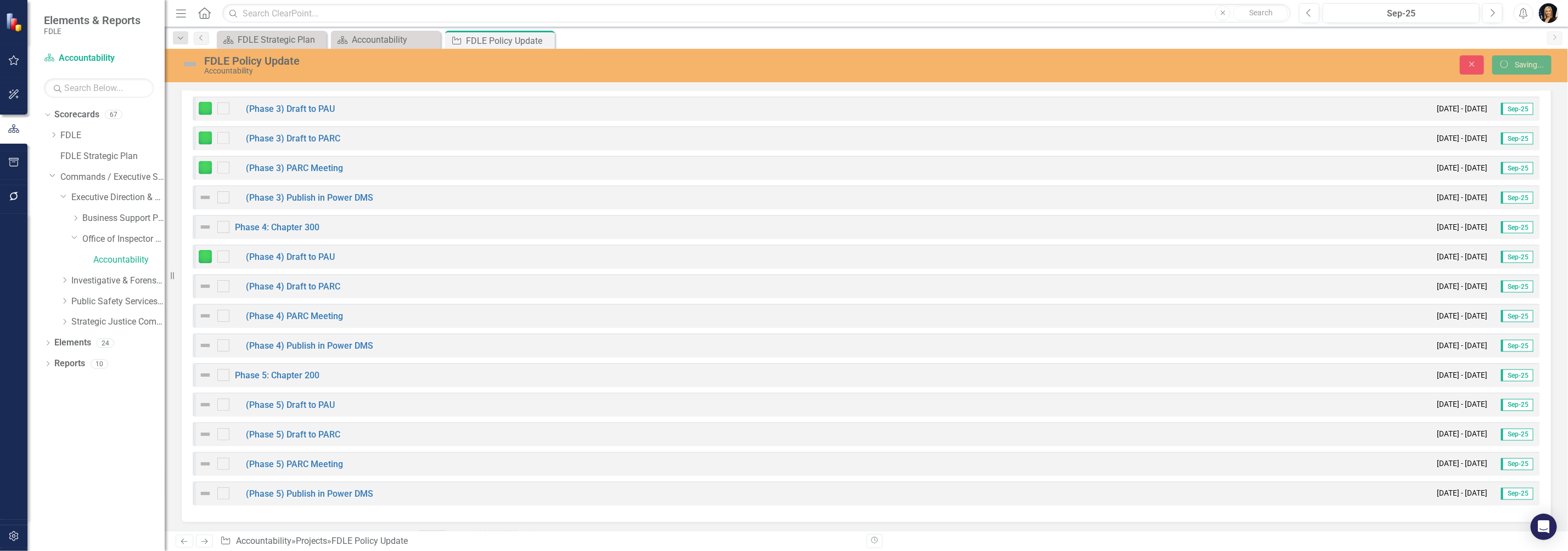
checkbox input "false"
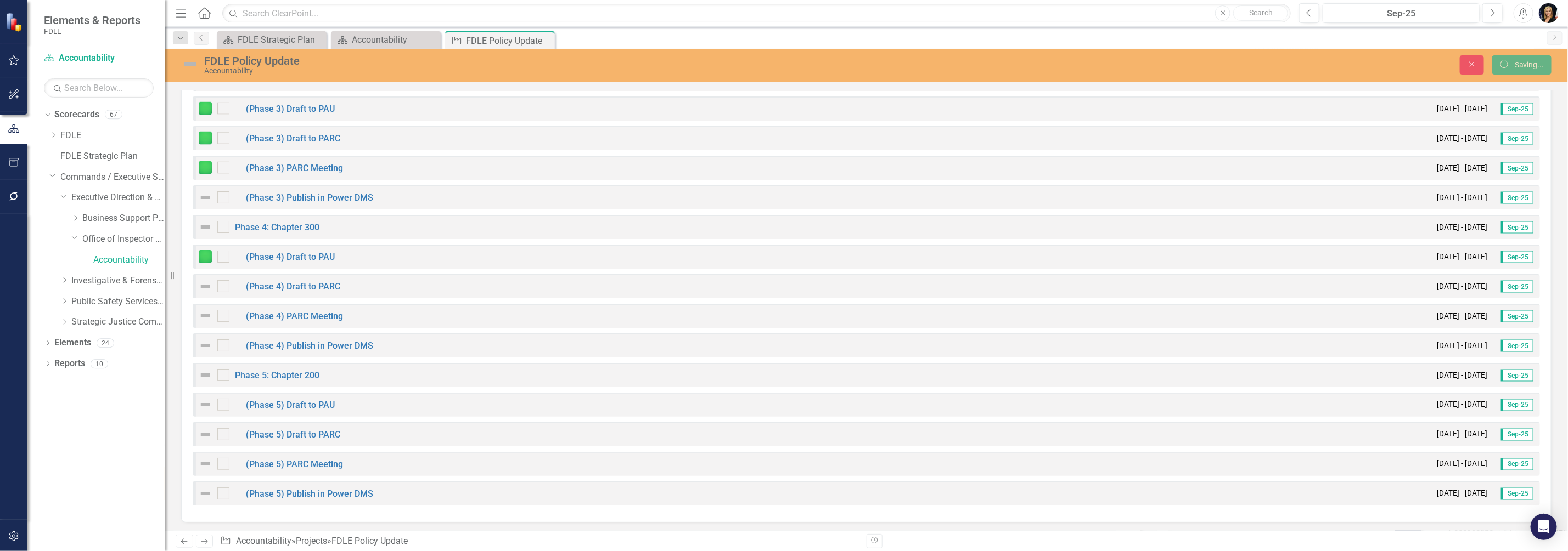
checkbox input "false"
checkbox input "true"
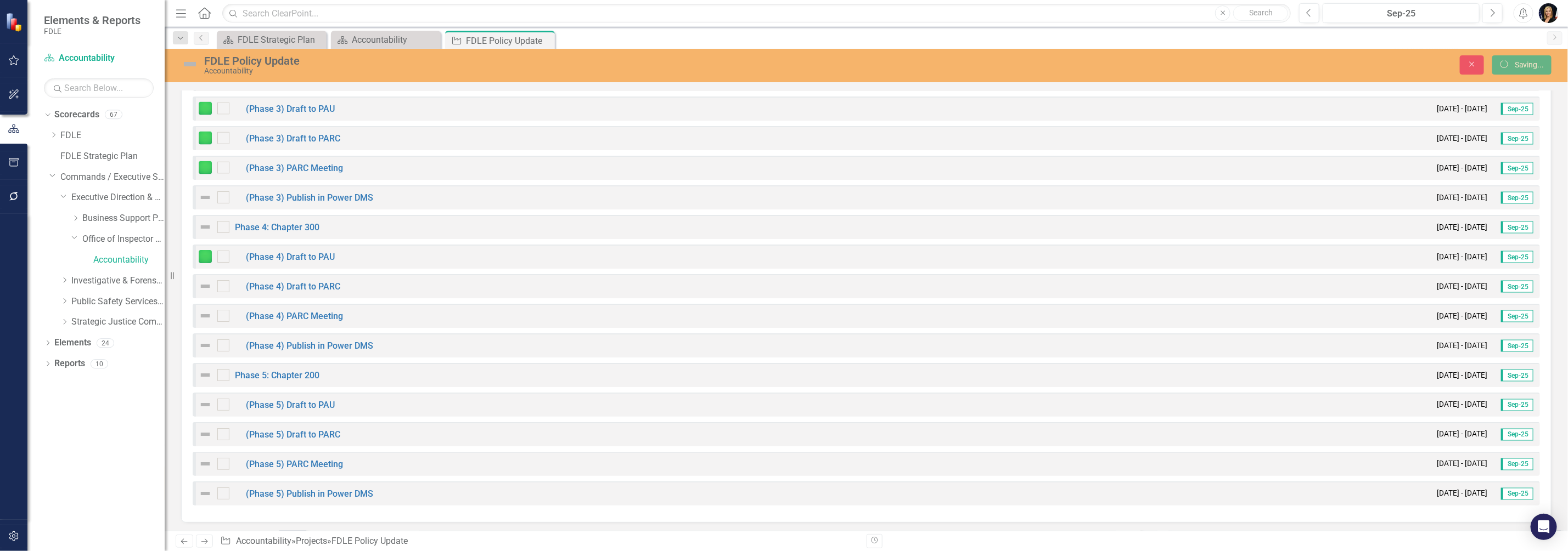
checkbox input "true"
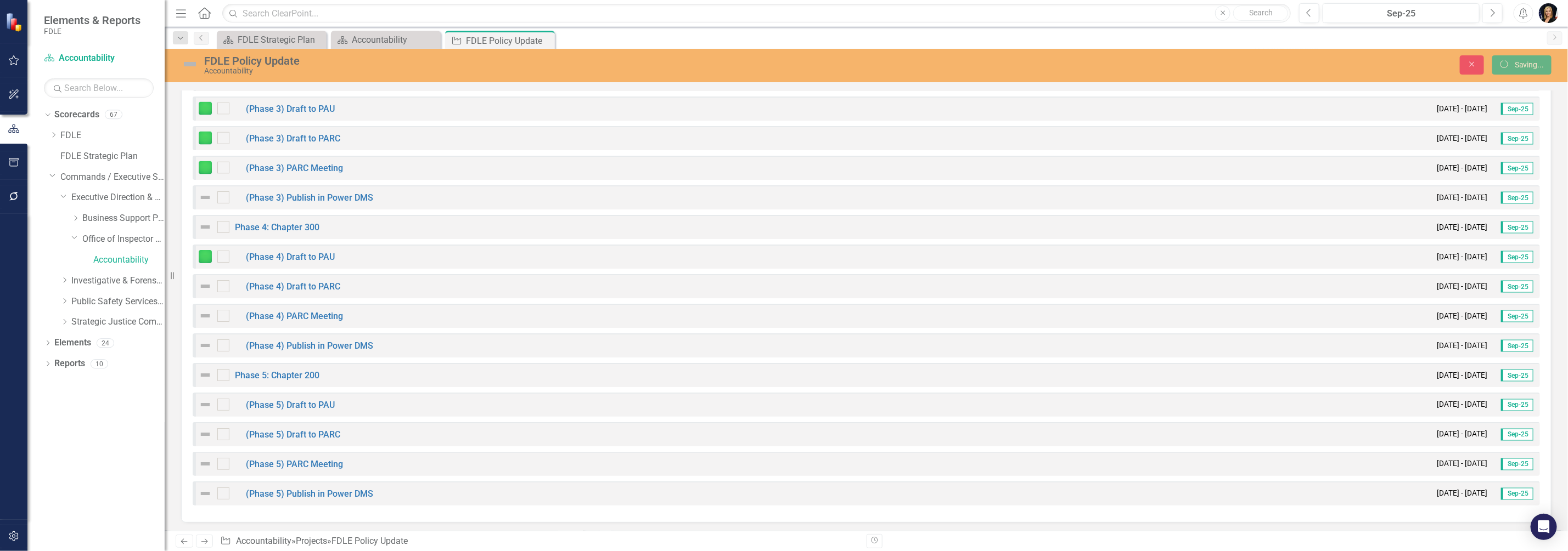
checkbox input "true"
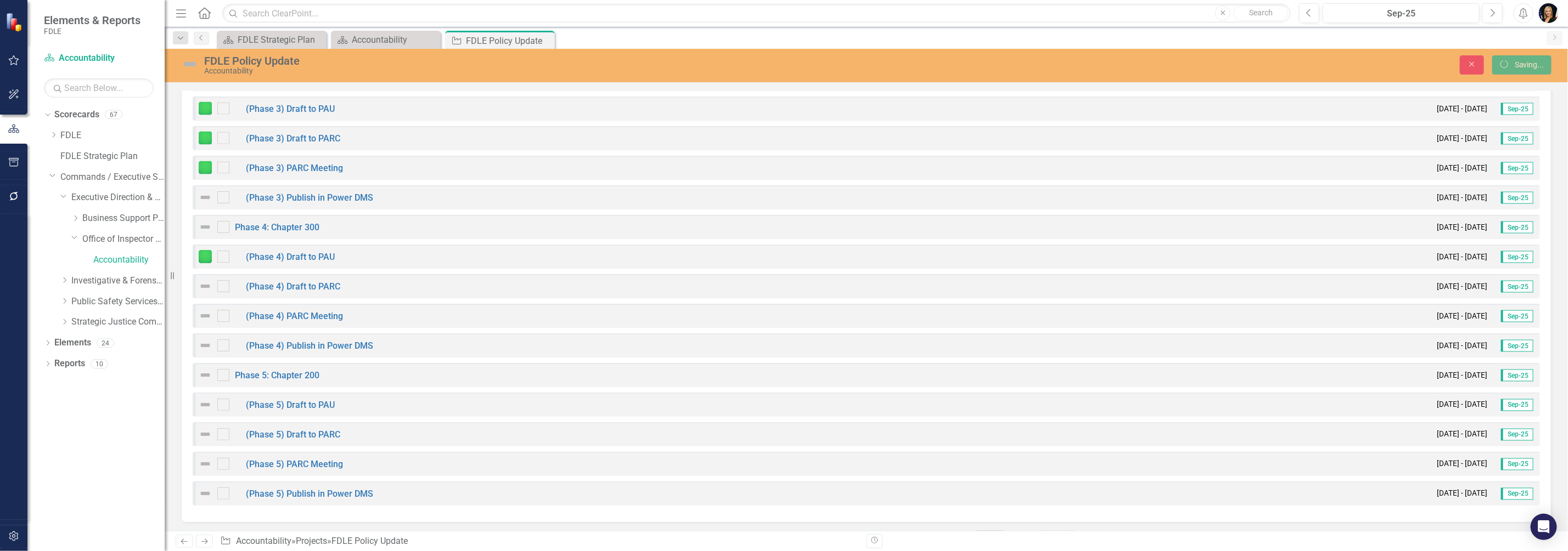
checkbox input "true"
checkbox input "false"
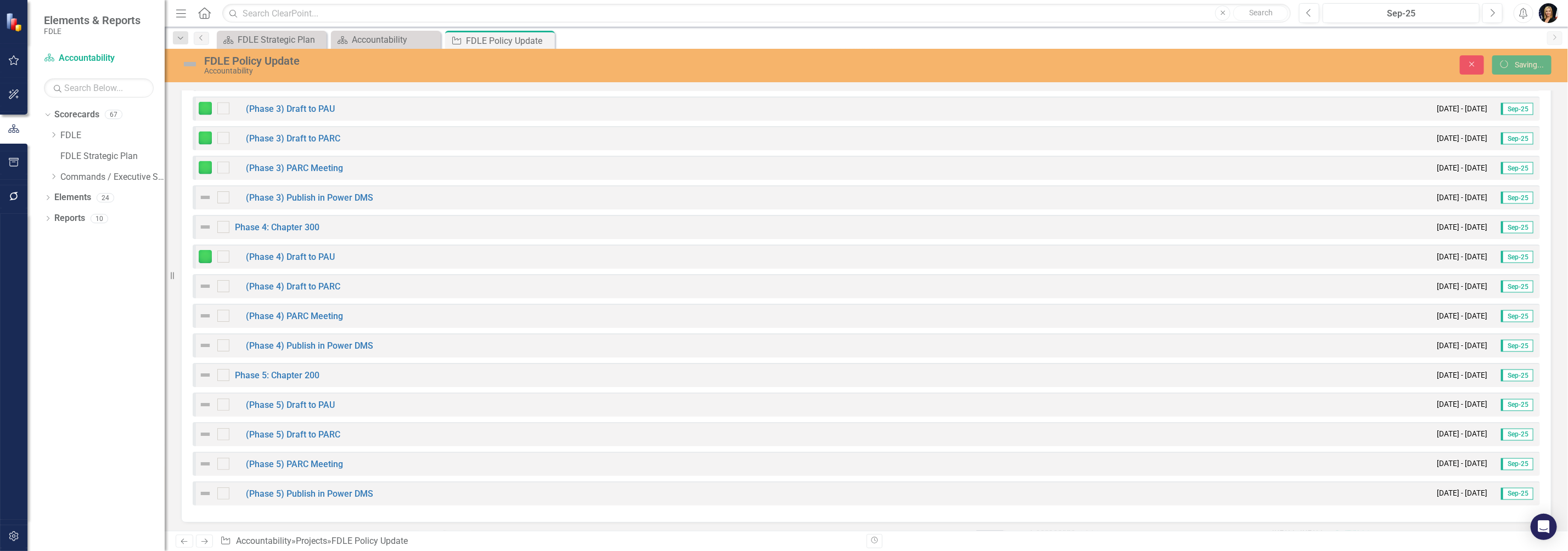
checkbox input "false"
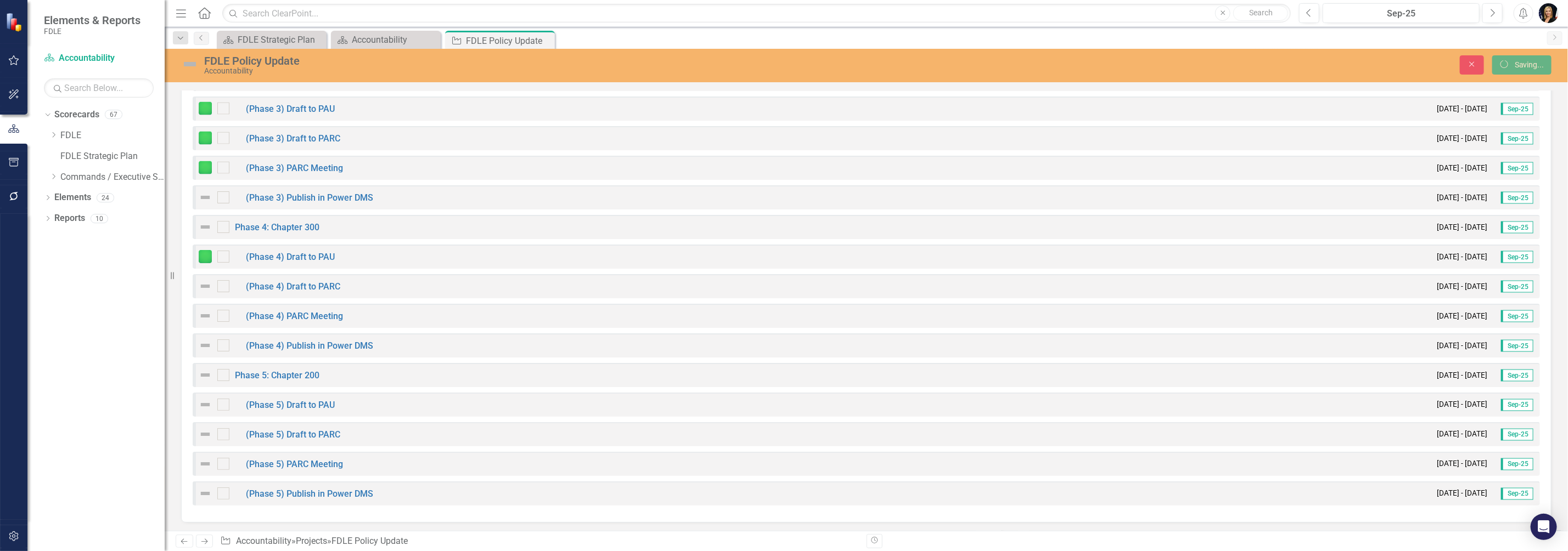
checkbox input "false"
checkbox input "true"
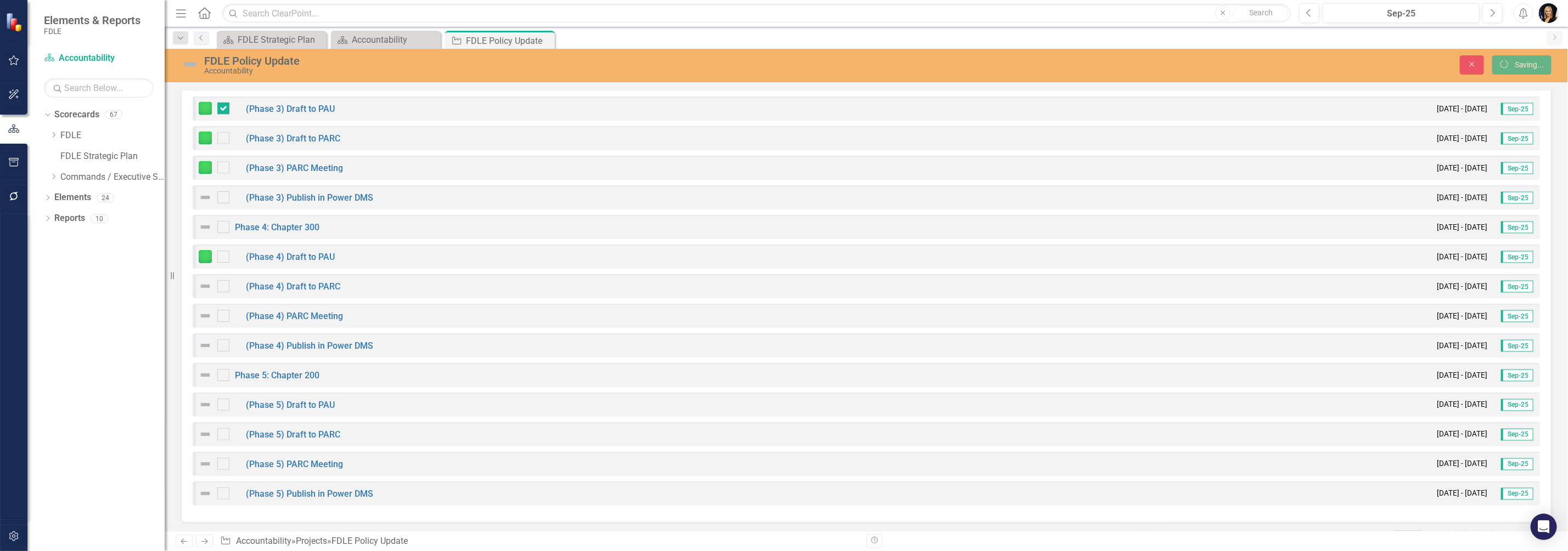
checkbox input "true"
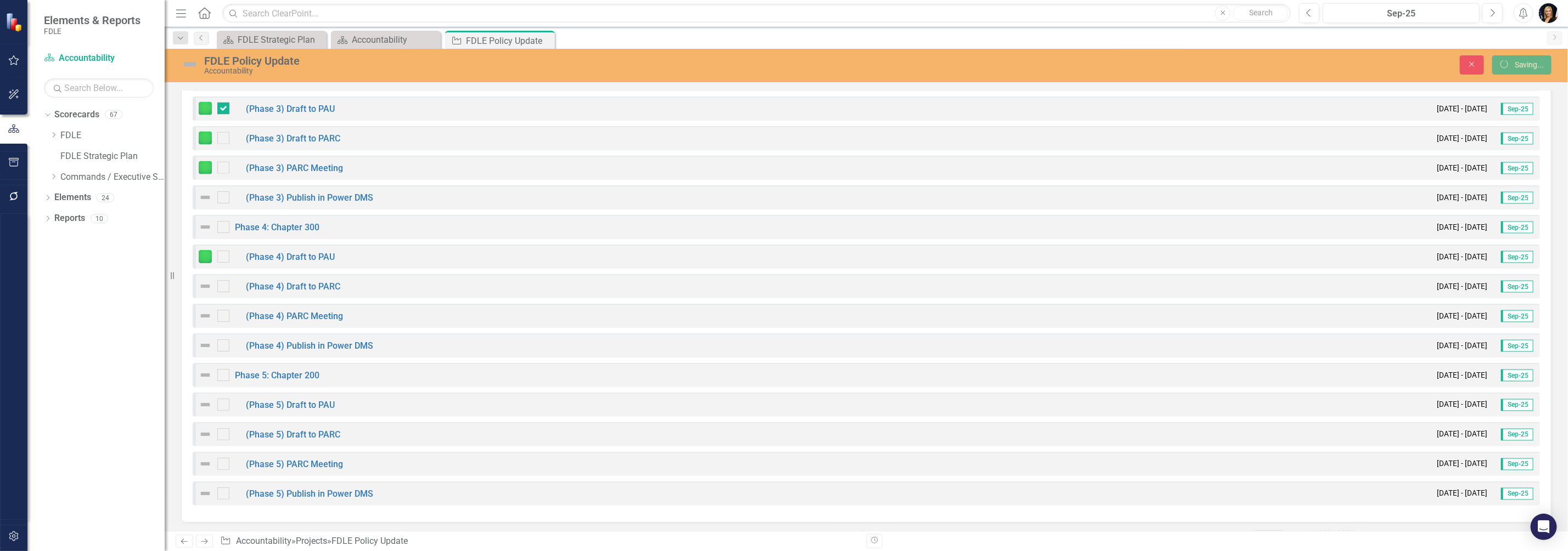
checkbox input "true"
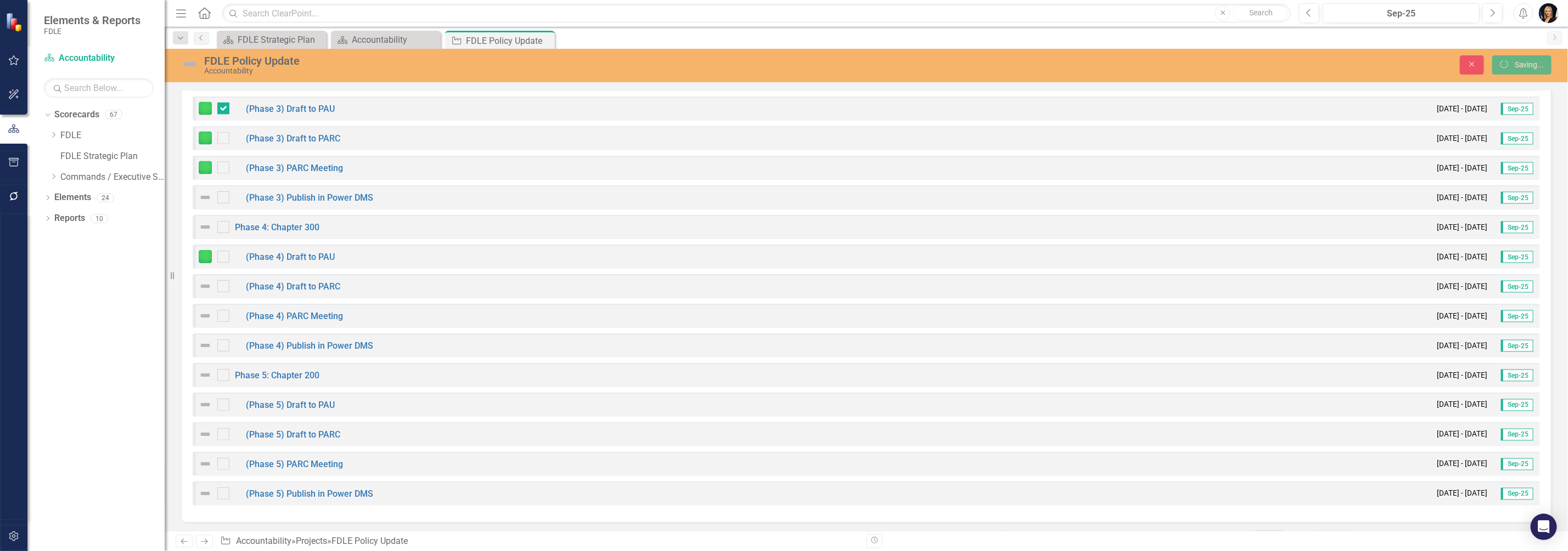
checkbox input "true"
checkbox input "false"
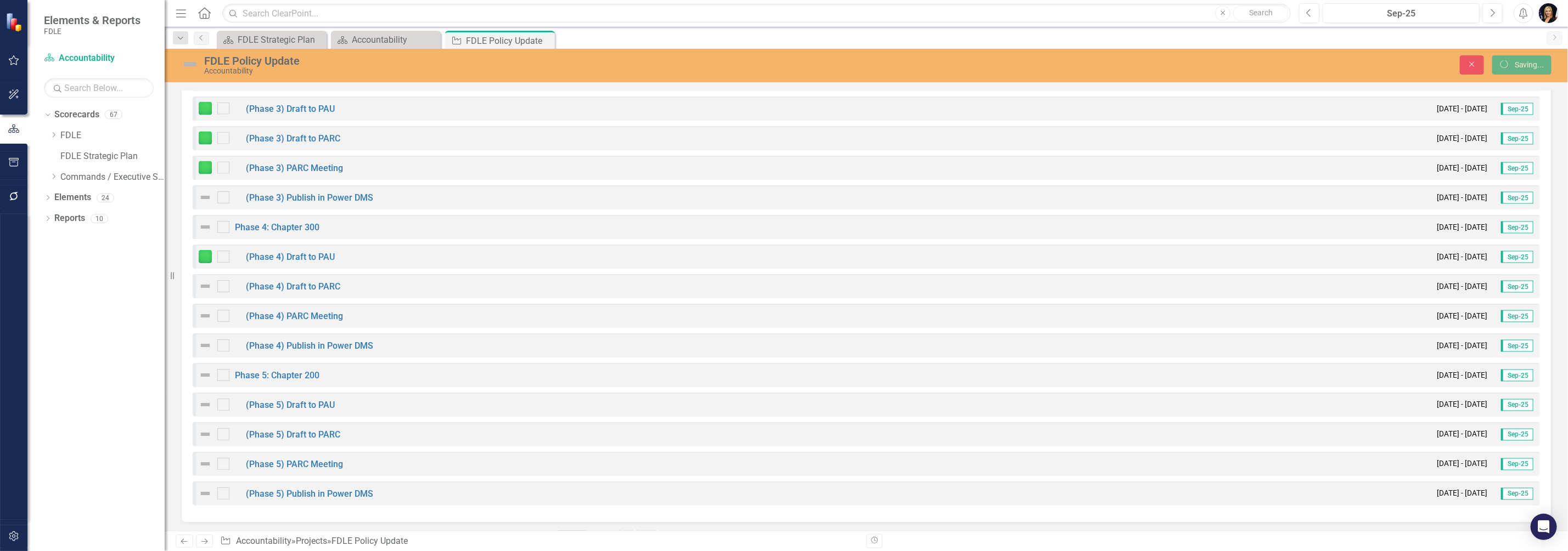
checkbox input "false"
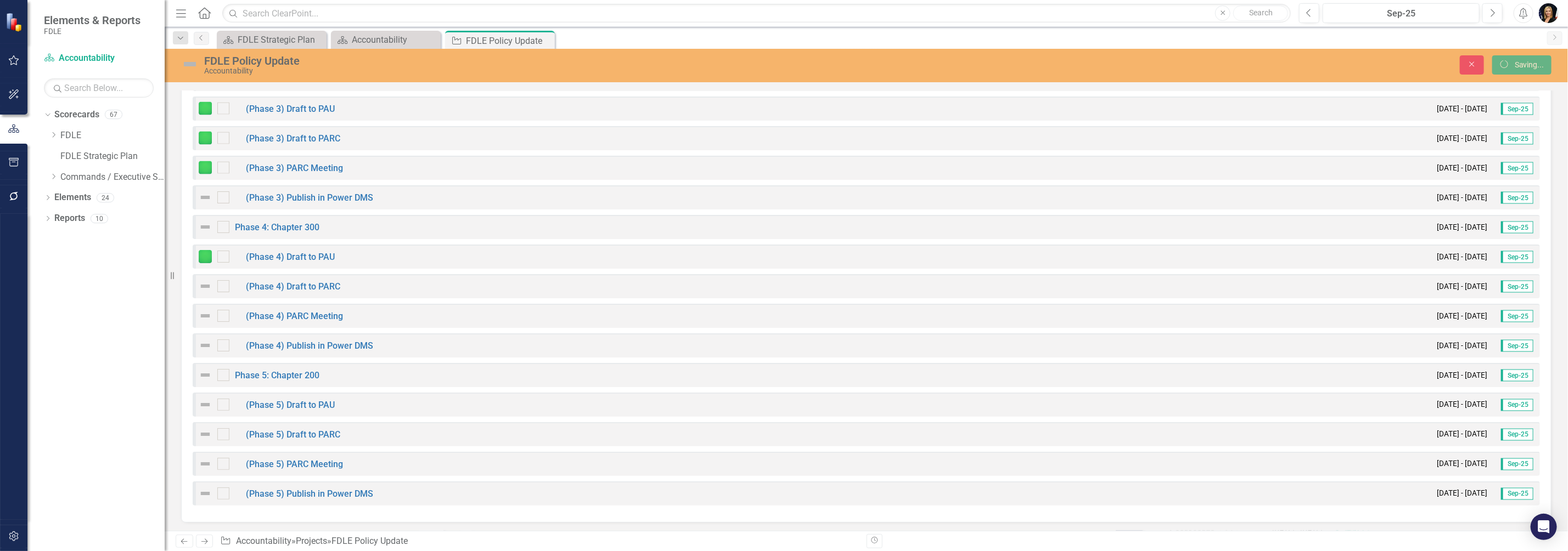
checkbox input "false"
checkbox input "true"
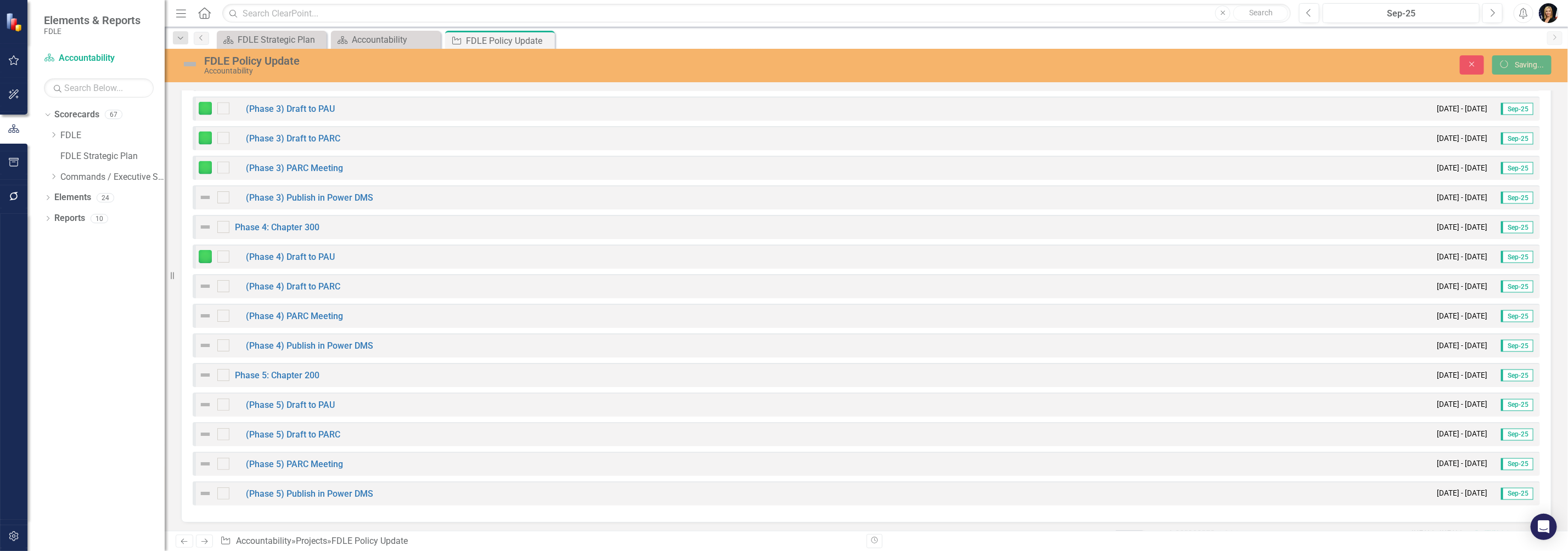
checkbox input "true"
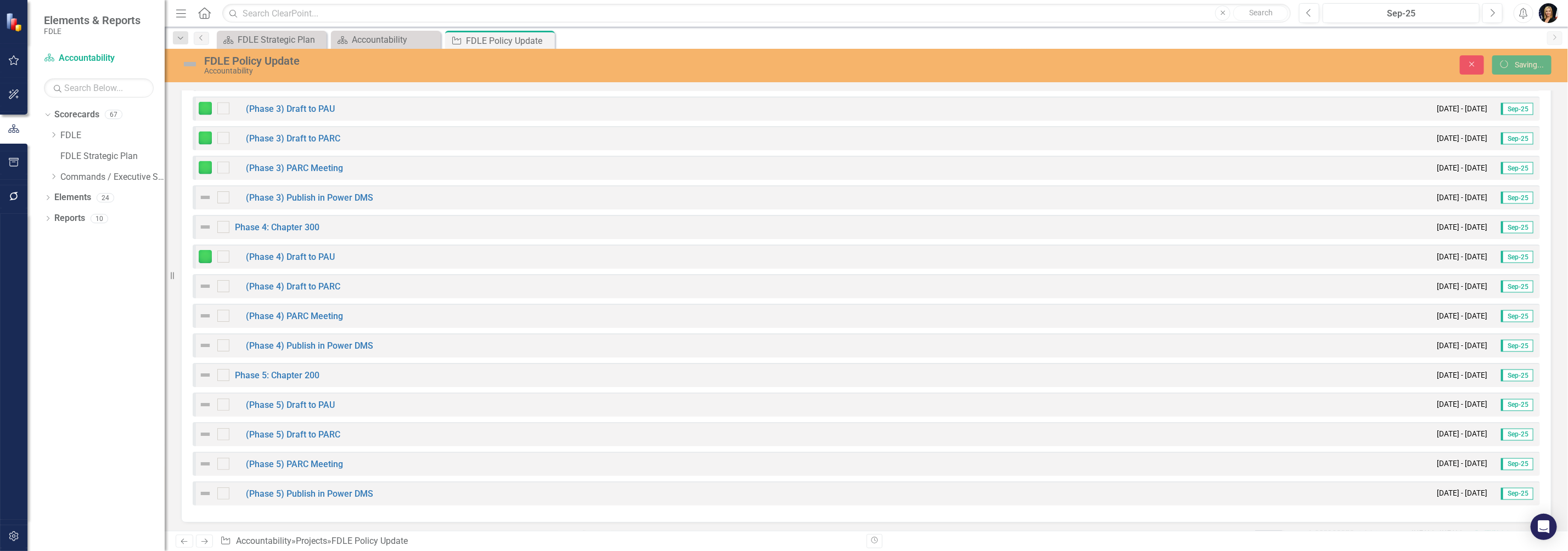
checkbox input "true"
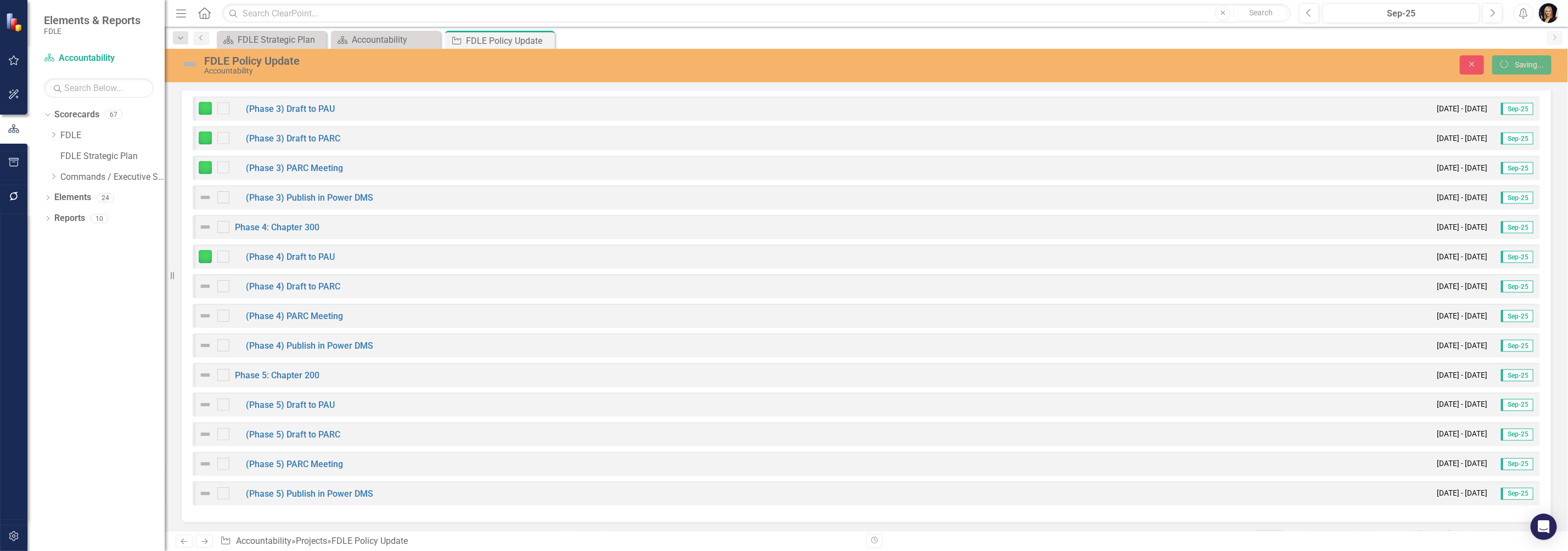
checkbox input "true"
checkbox input "false"
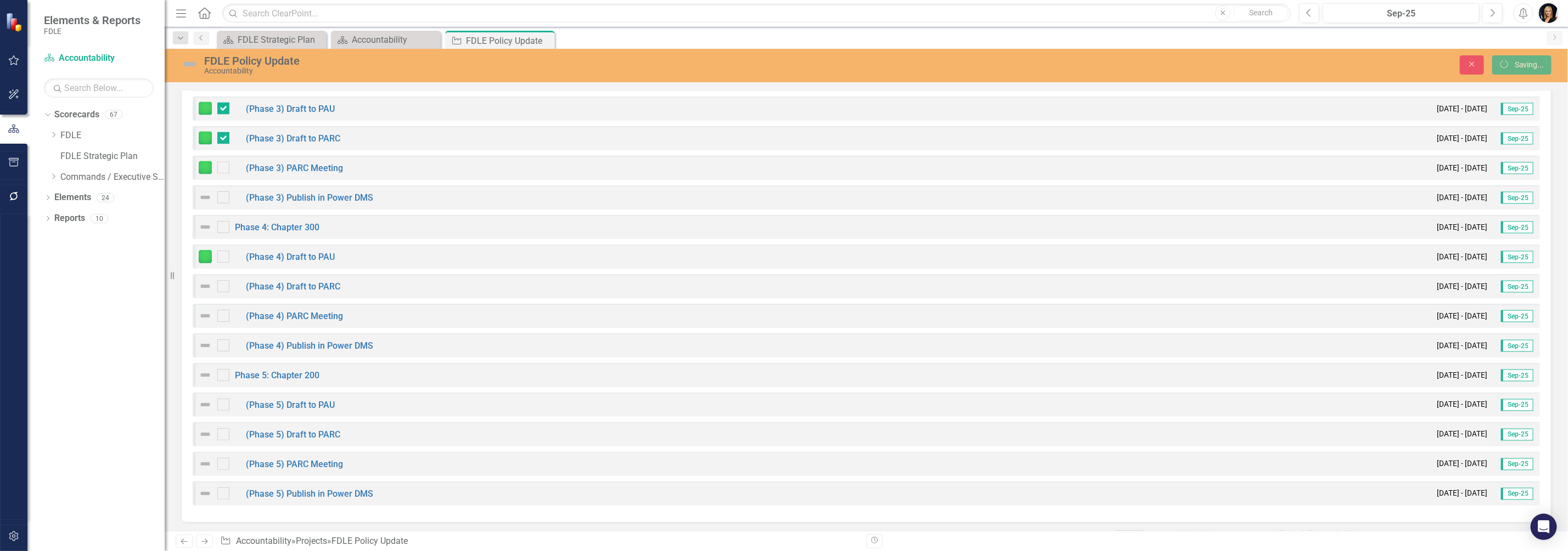
checkbox input "false"
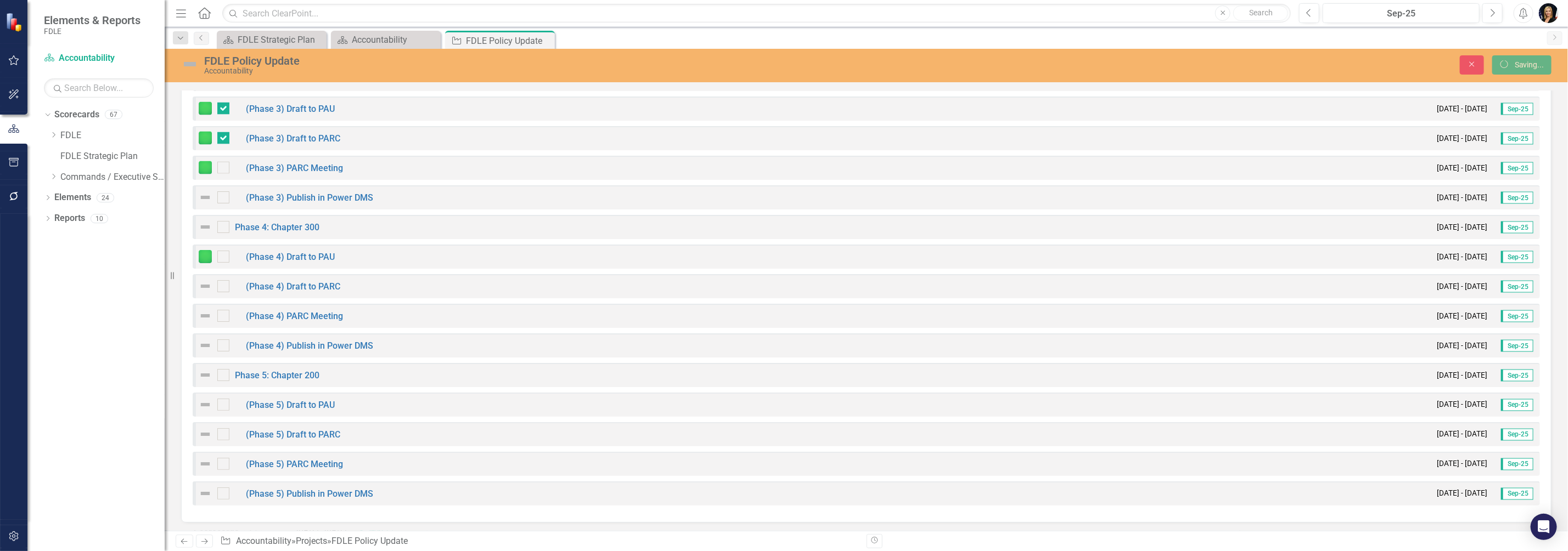
checkbox input "false"
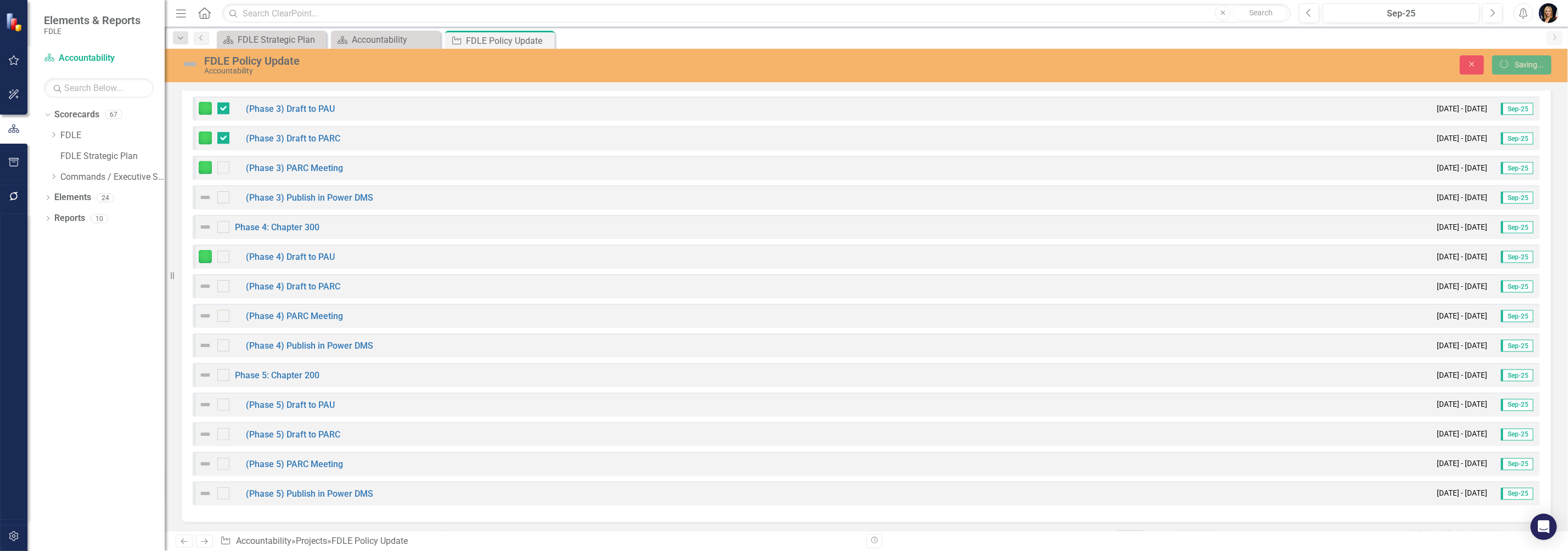
checkbox input "false"
checkbox input "true"
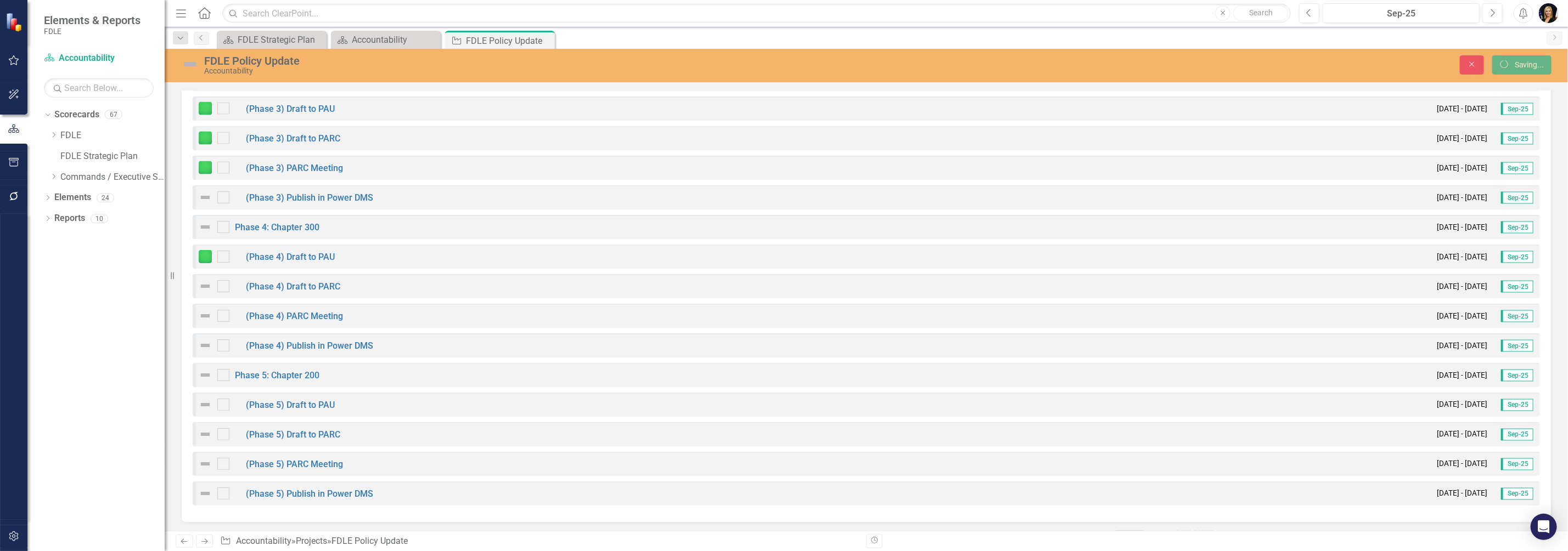
checkbox input "true"
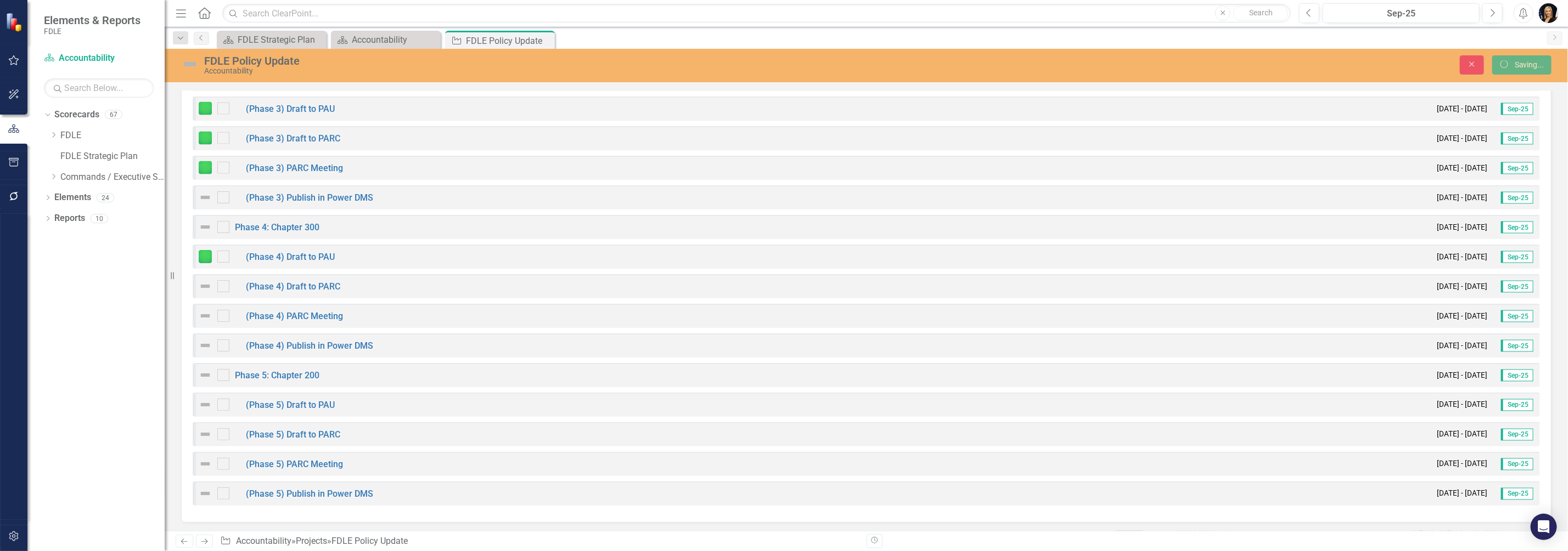
checkbox input "true"
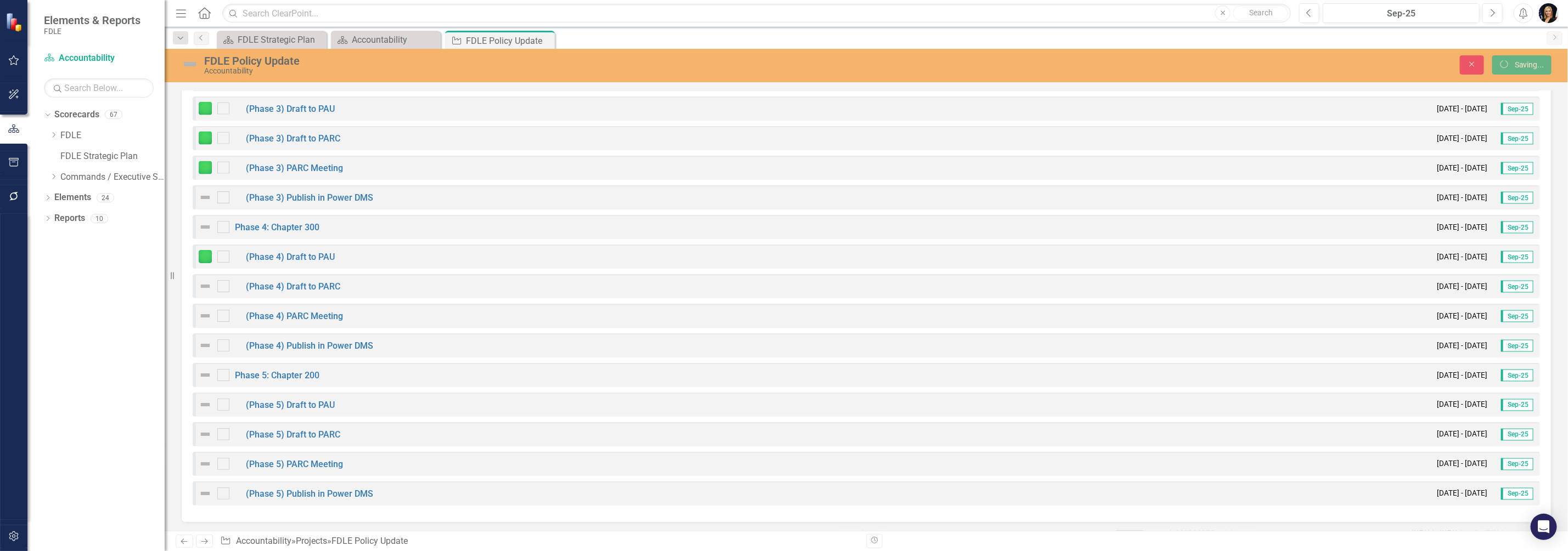
checkbox input "true"
checkbox input "false"
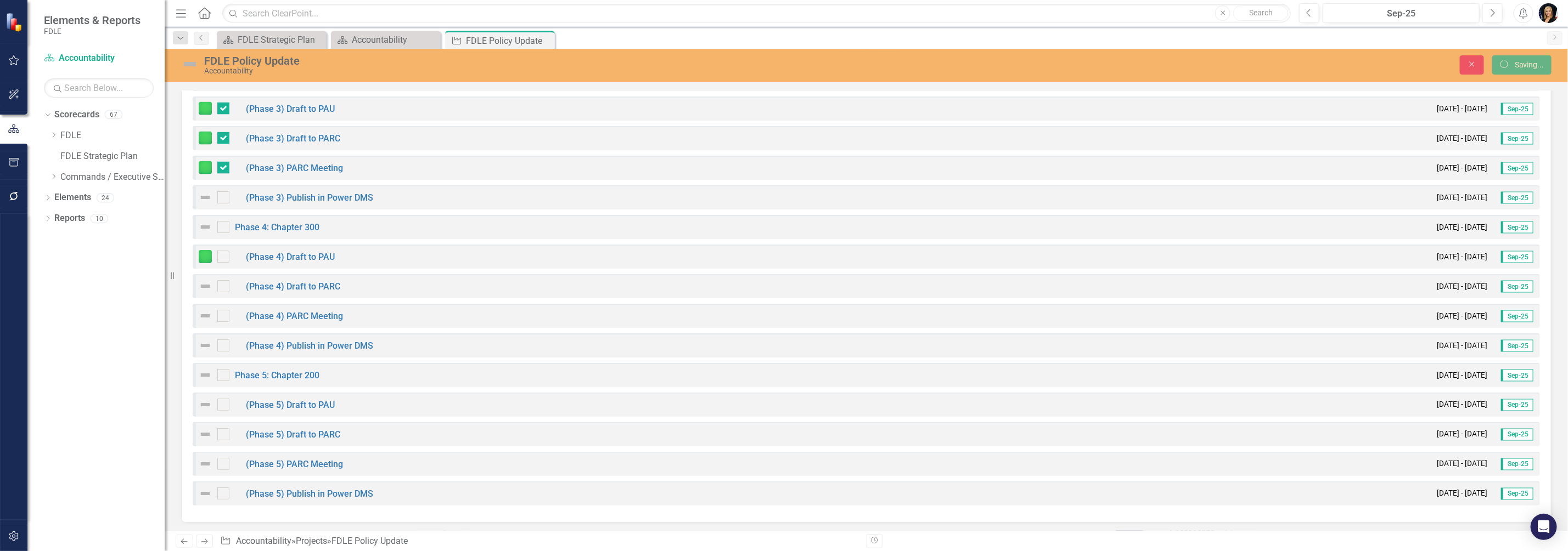
checkbox input "false"
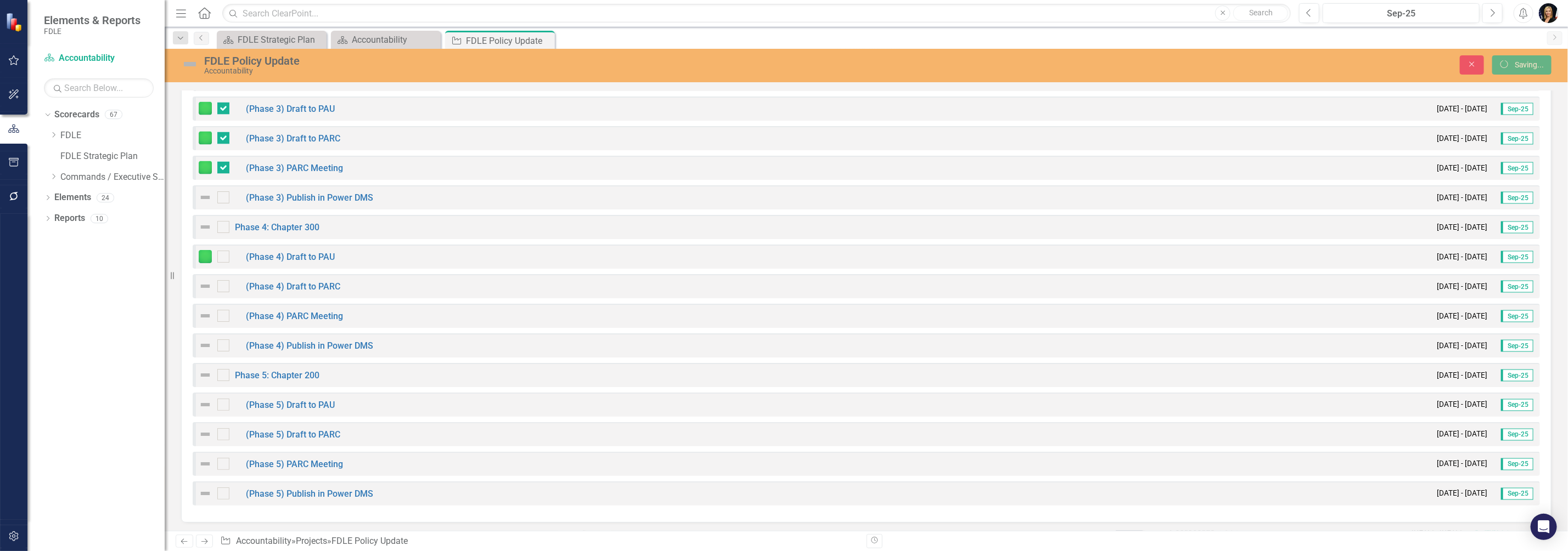
checkbox input "false"
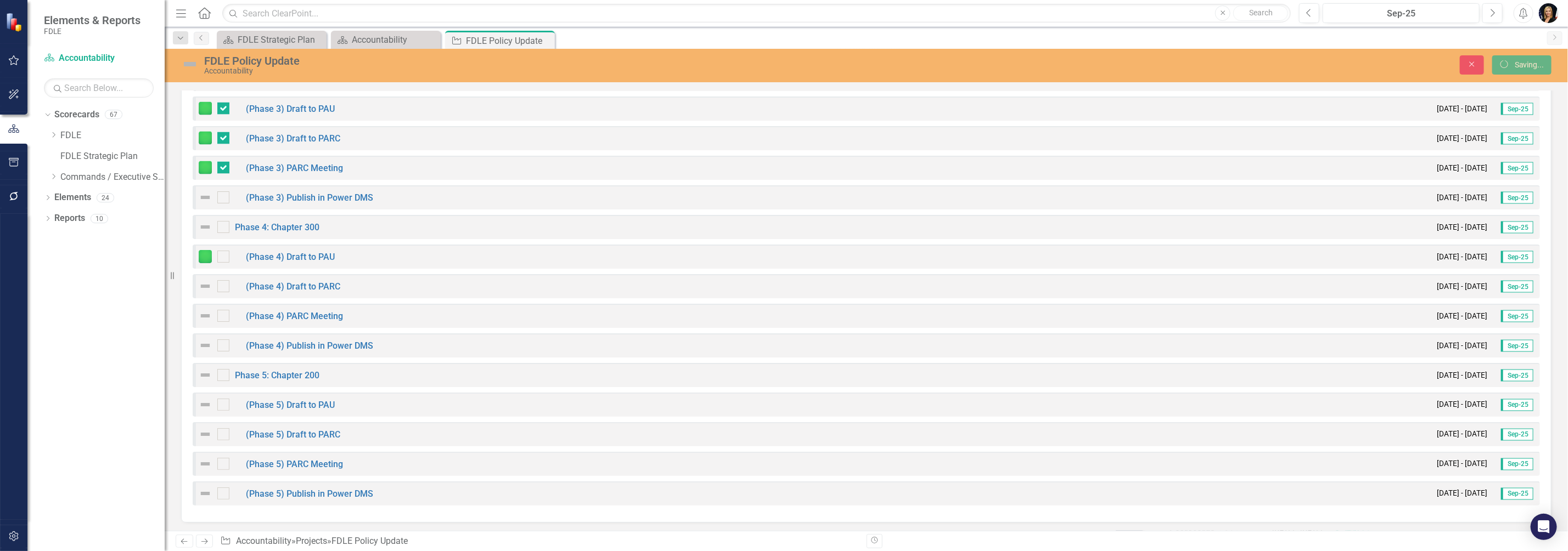
checkbox input "false"
checkbox input "true"
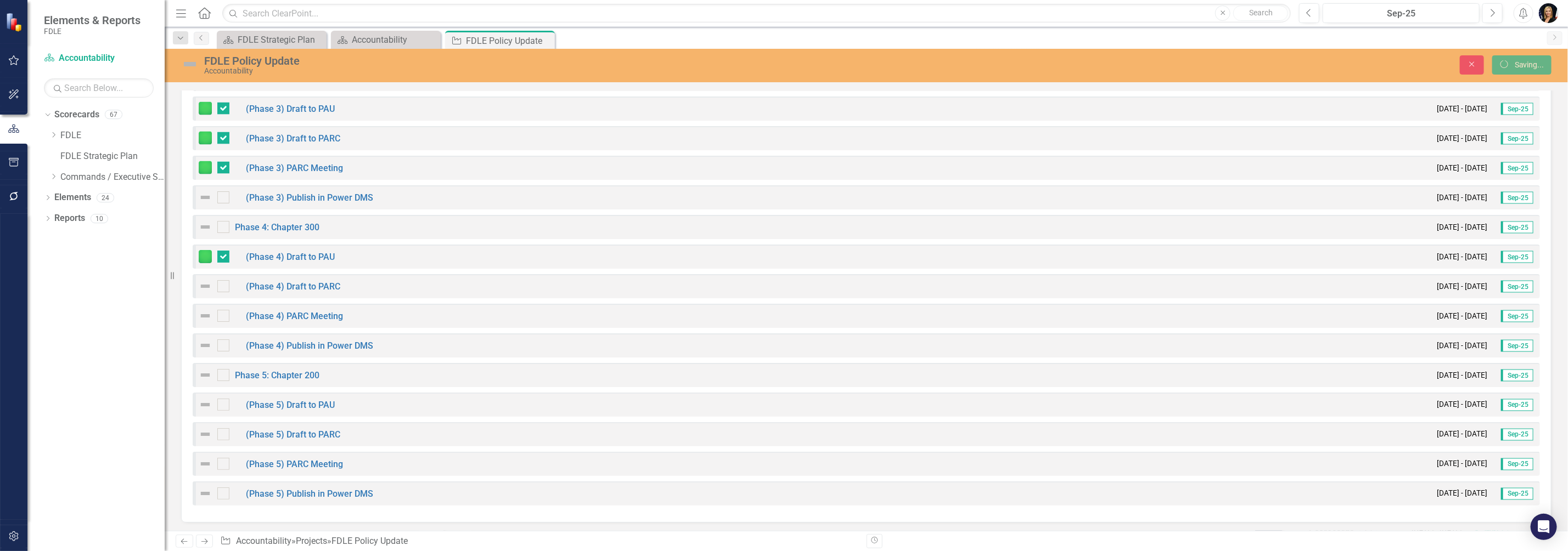
checkbox input "true"
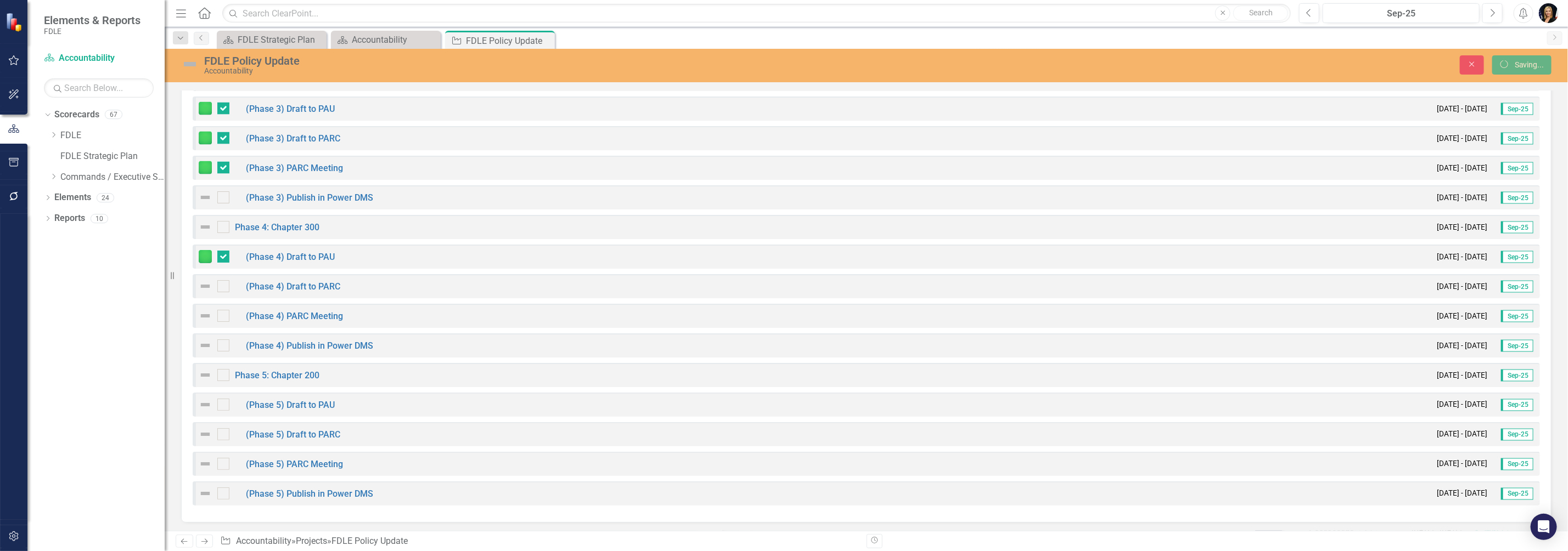
checkbox input "true"
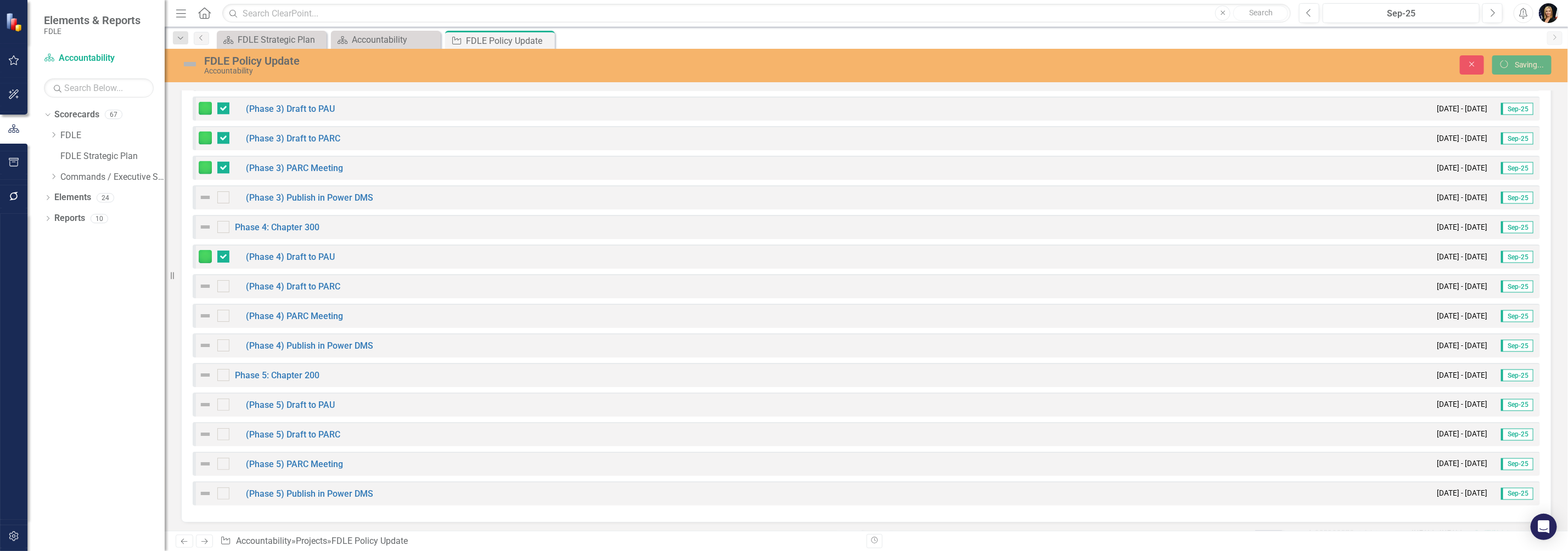
checkbox input "true"
checkbox input "false"
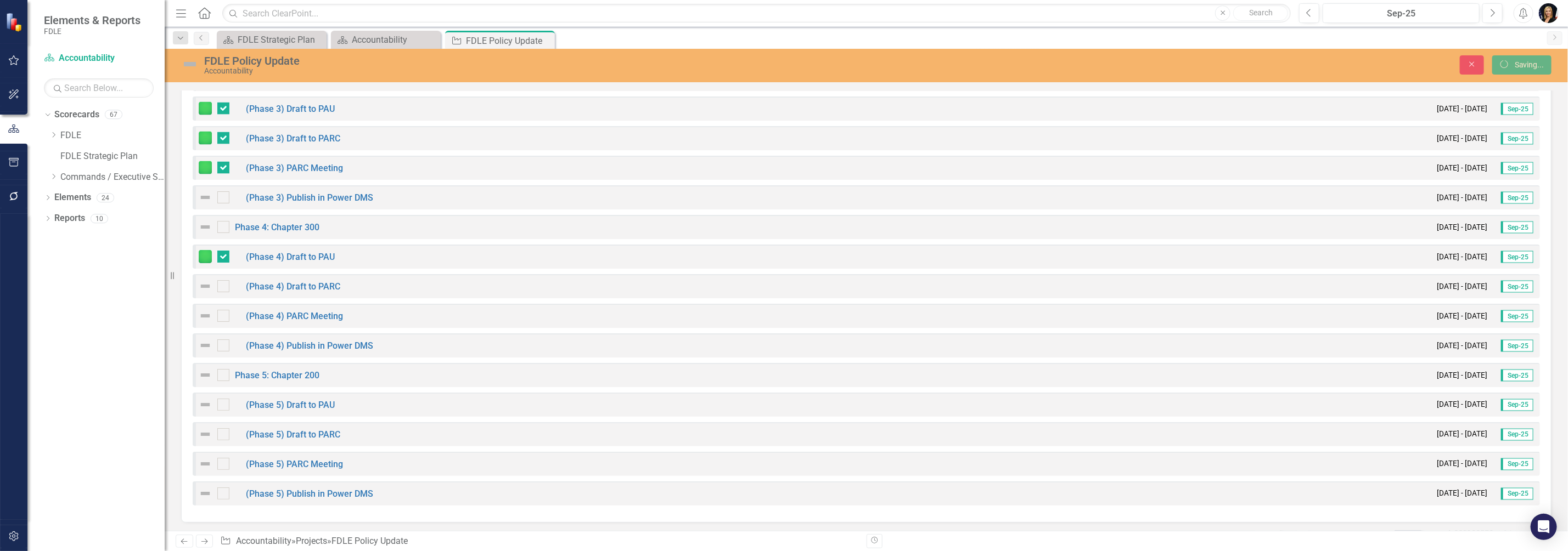
checkbox input "false"
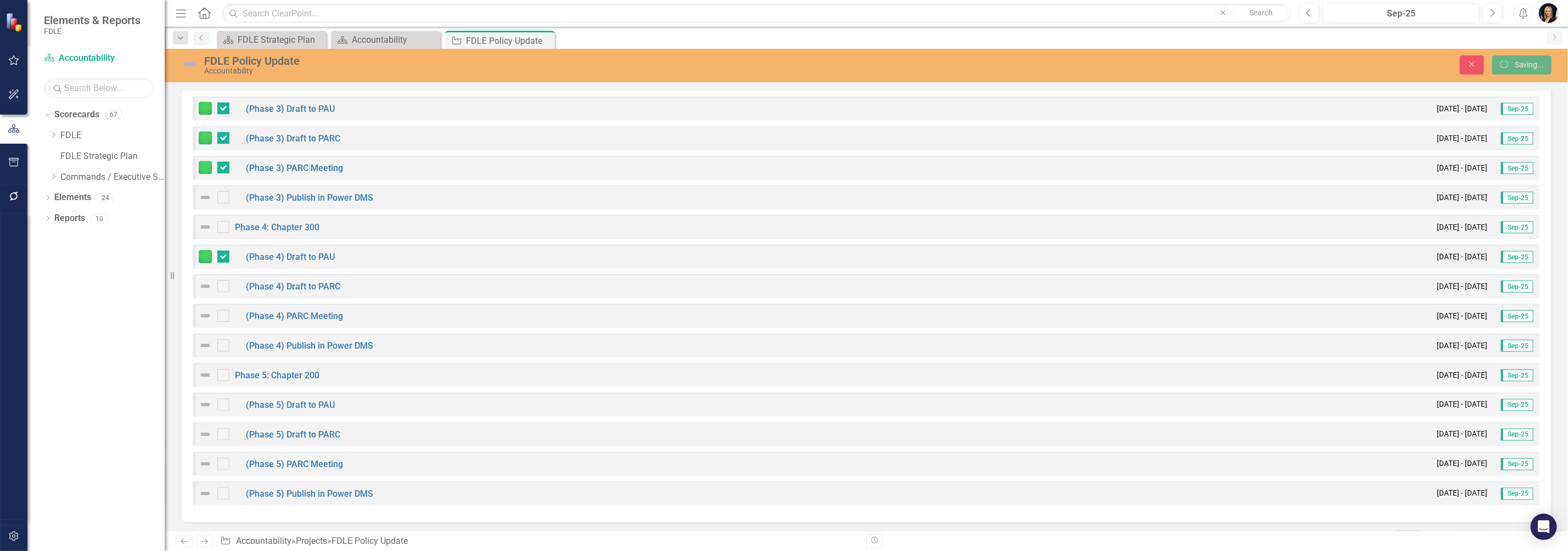
checkbox input "false"
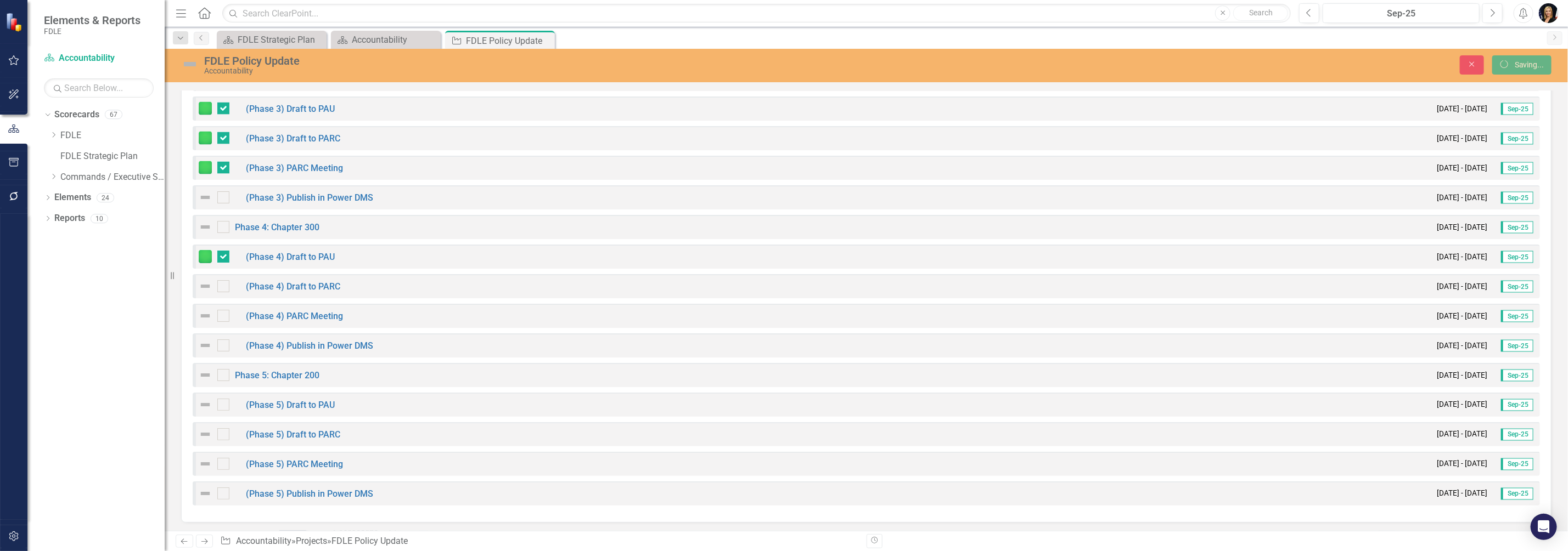
checkbox input "false"
checkbox input "true"
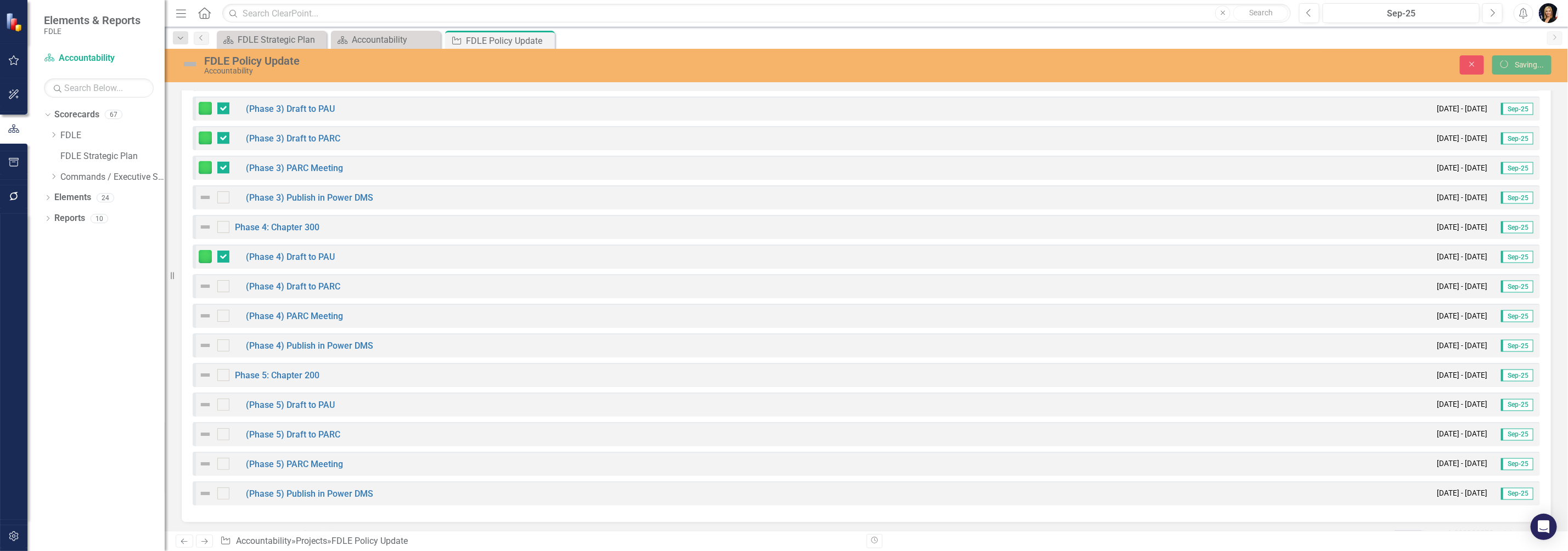
checkbox input "true"
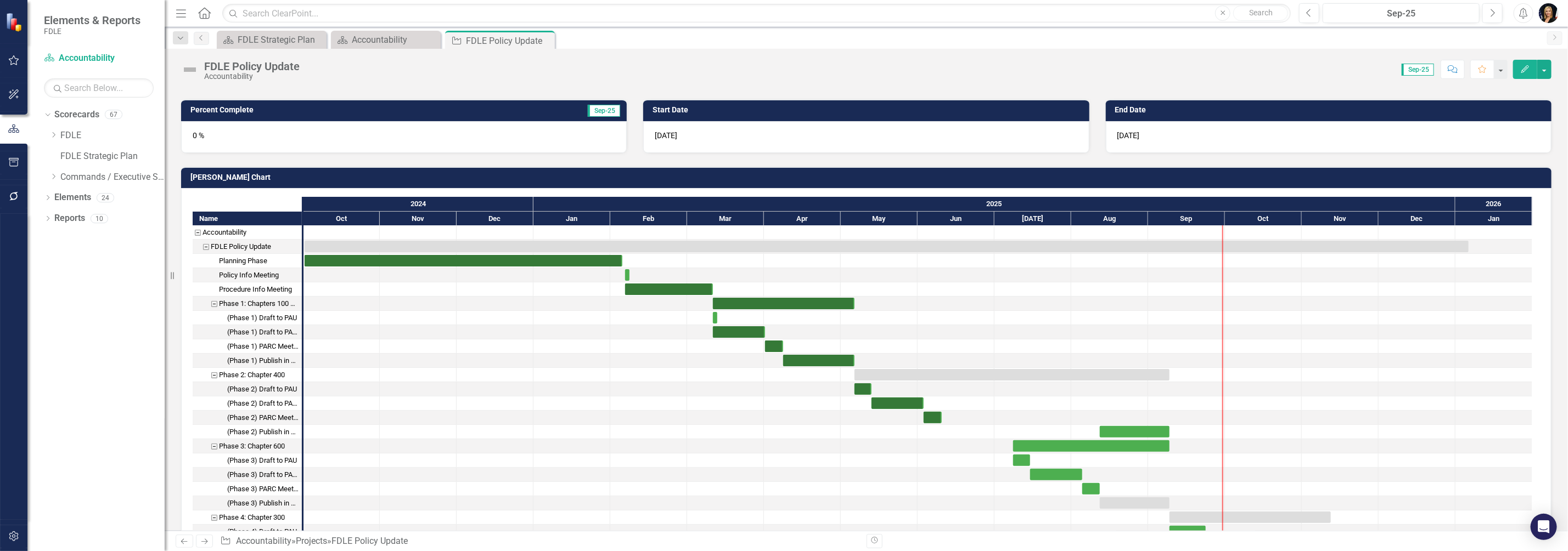
scroll to position [274, 0]
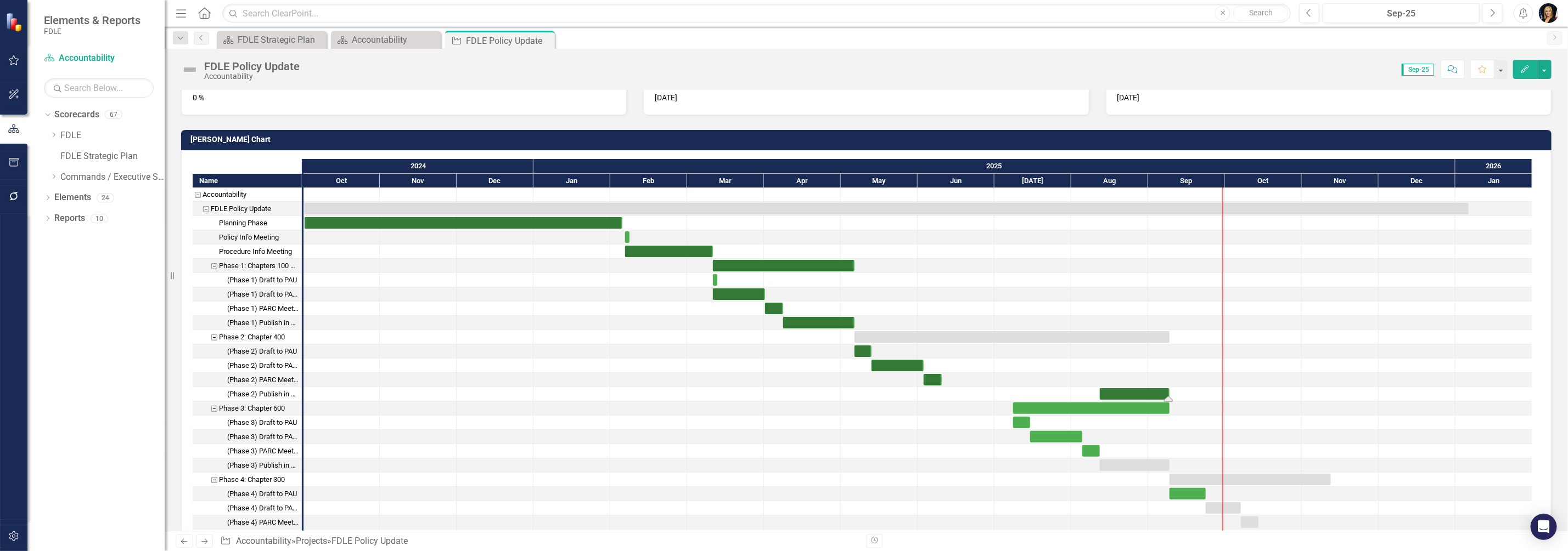
drag, startPoint x: 1101, startPoint y: 396, endPoint x: 1162, endPoint y: 397, distance: 61.0
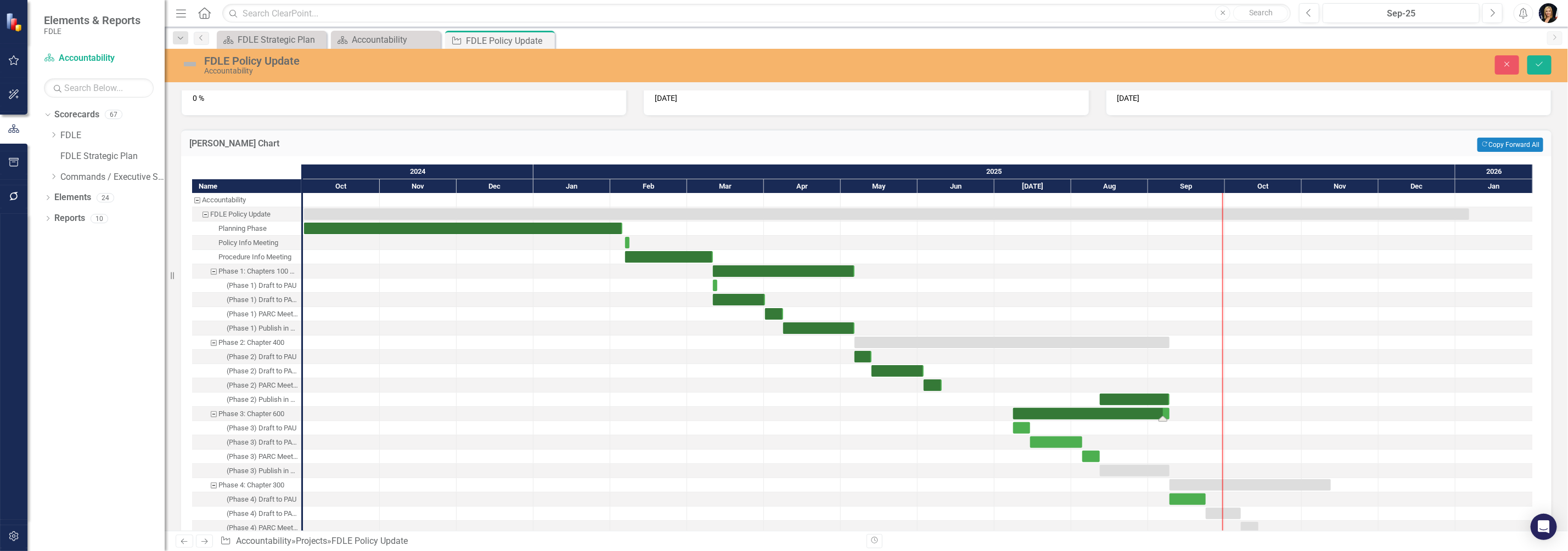
drag, startPoint x: 1015, startPoint y: 417, endPoint x: 1164, endPoint y: 421, distance: 149.1
drag, startPoint x: 1012, startPoint y: 431, endPoint x: 1038, endPoint y: 435, distance: 26.3
drag, startPoint x: 1033, startPoint y: 446, endPoint x: 1099, endPoint y: 446, distance: 66.0
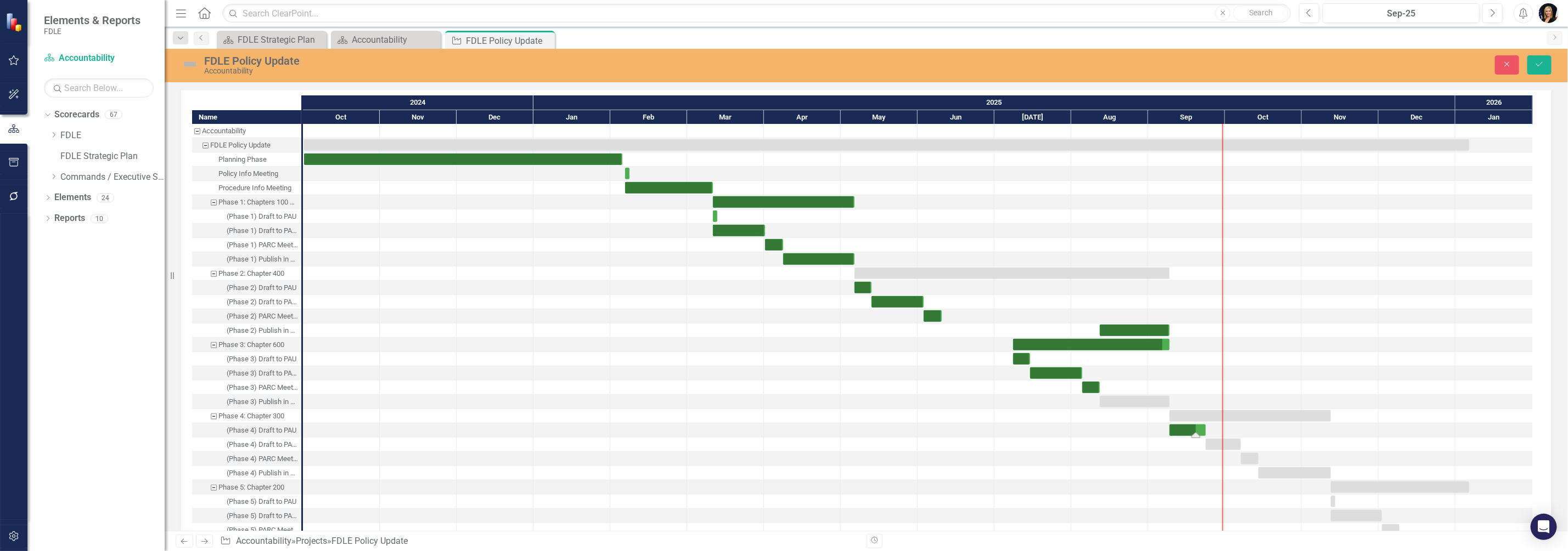
drag, startPoint x: 1170, startPoint y: 434, endPoint x: 1196, endPoint y: 434, distance: 26.0
click at [903, 466] on div at bounding box center [879, 472] width 77 height 14
click at [1542, 63] on icon "Save" at bounding box center [1539, 64] width 10 height 8
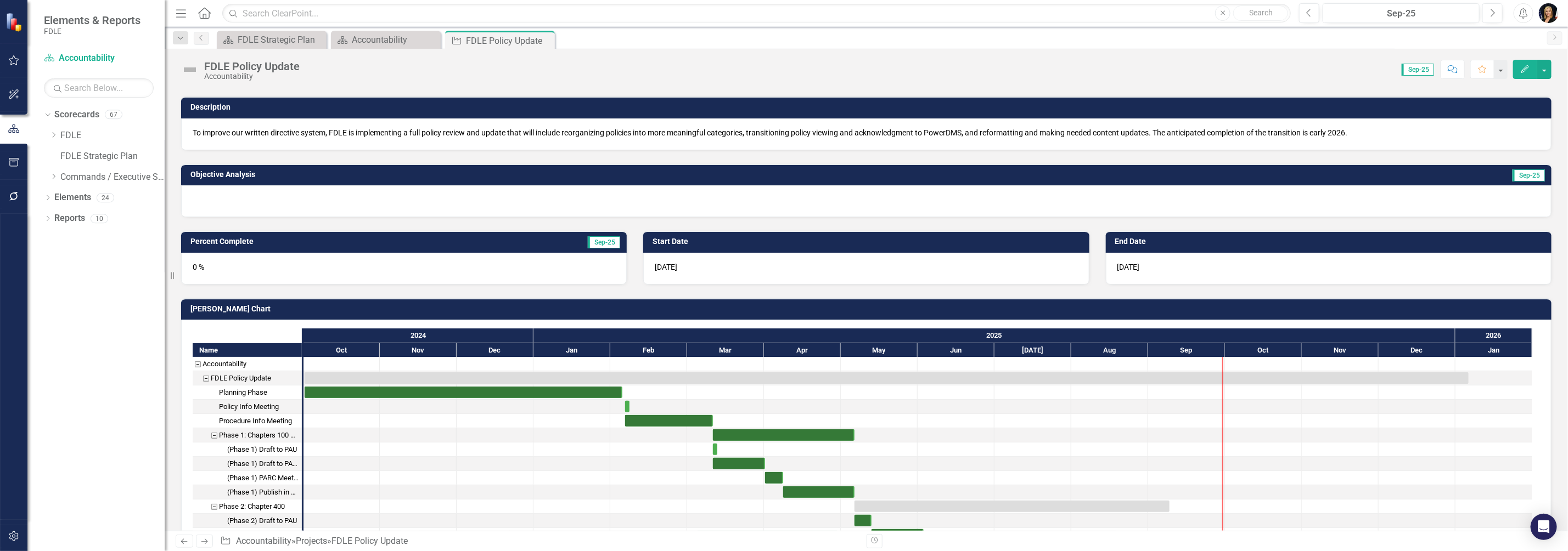
scroll to position [136, 0]
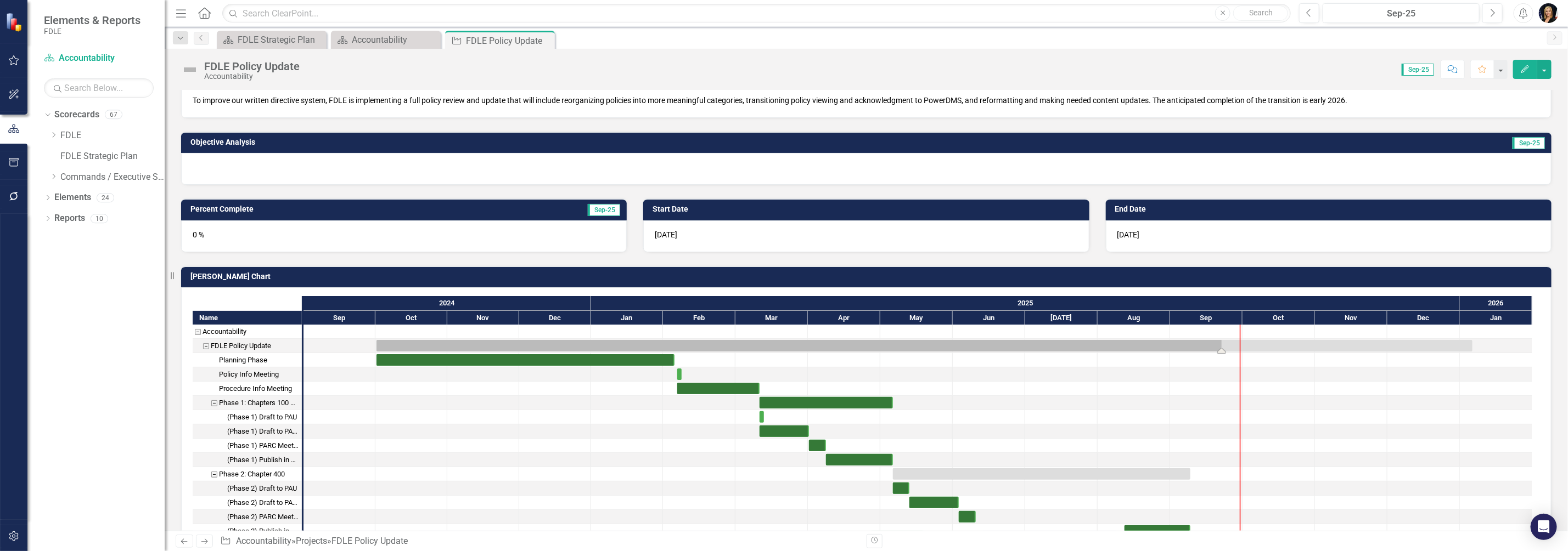
drag, startPoint x: 305, startPoint y: 348, endPoint x: 1198, endPoint y: 347, distance: 893.0
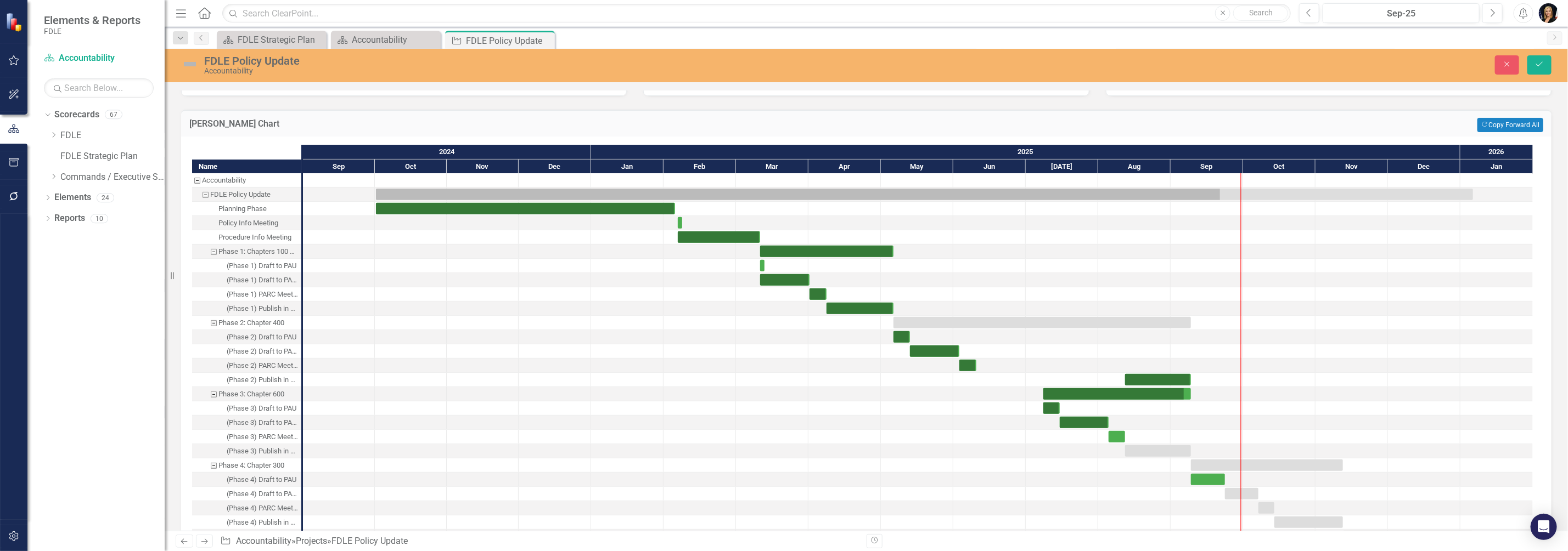
scroll to position [274, 0]
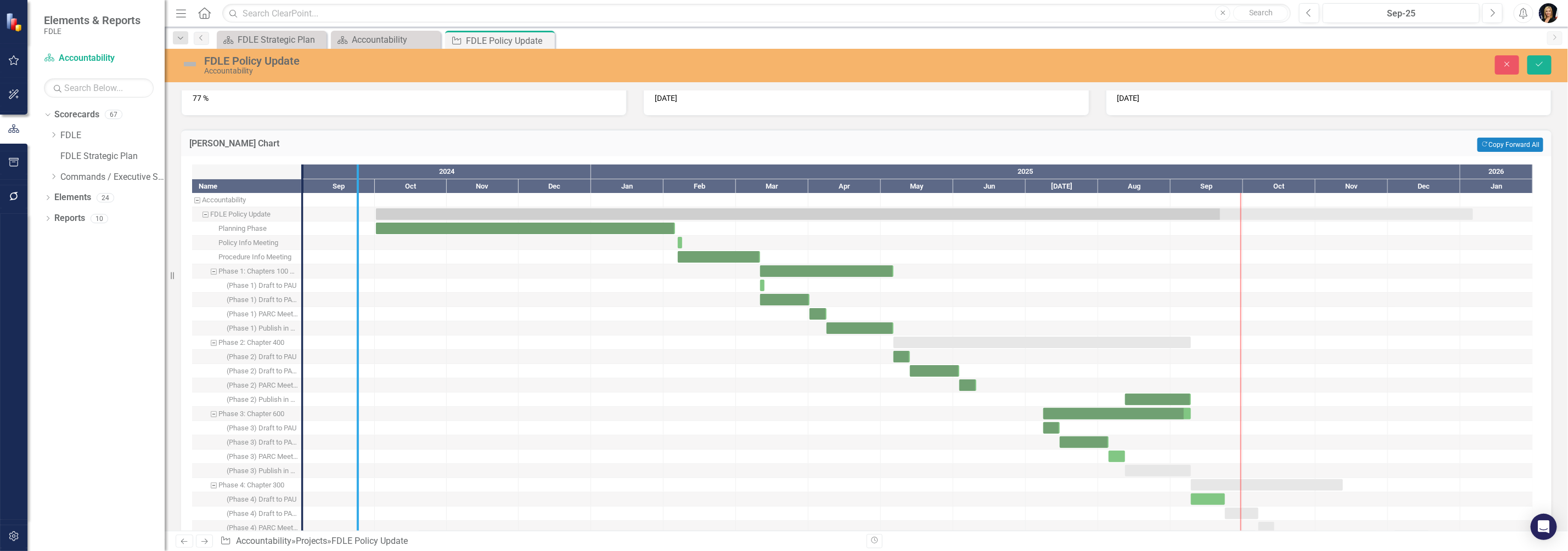
drag, startPoint x: 301, startPoint y: 192, endPoint x: 356, endPoint y: 195, distance: 55.1
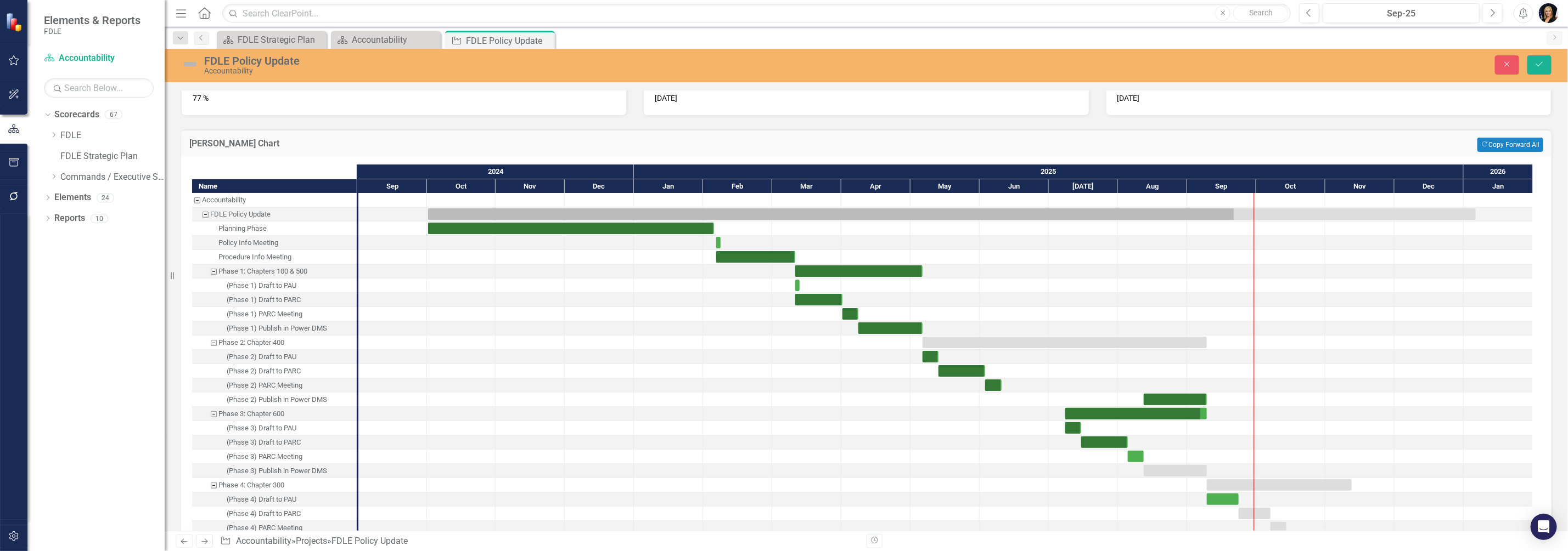
scroll to position [206, 0]
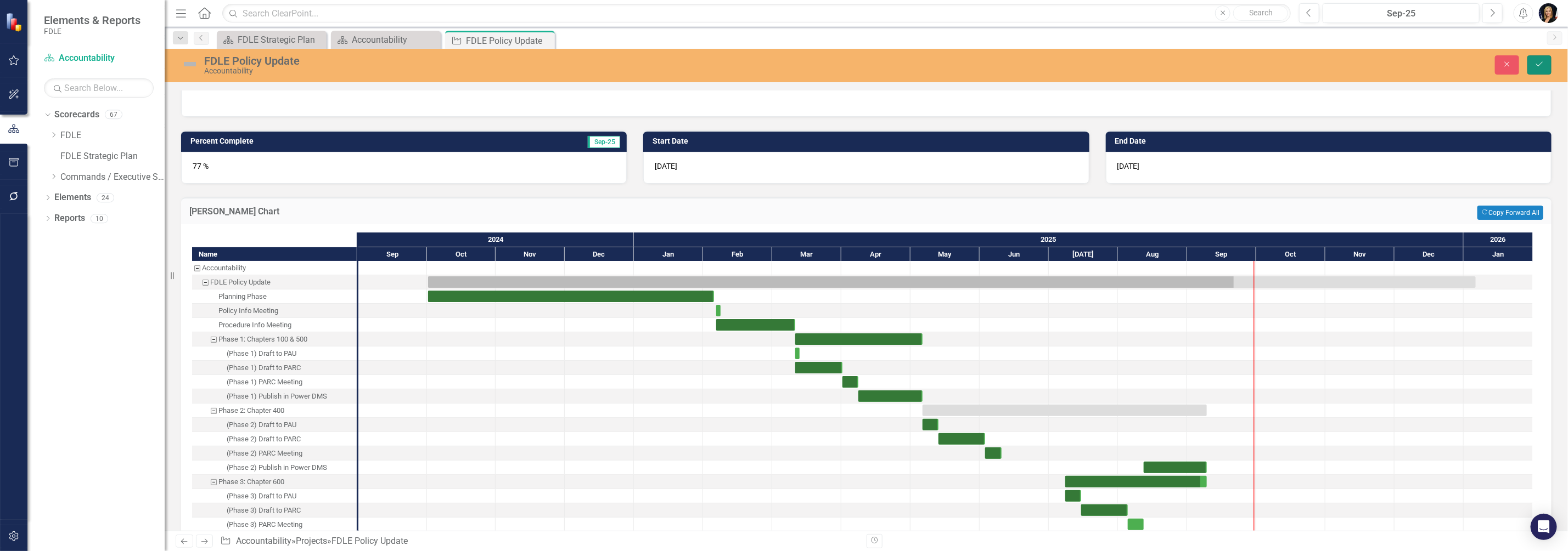
click at [1532, 66] on button "Save" at bounding box center [1539, 65] width 24 height 19
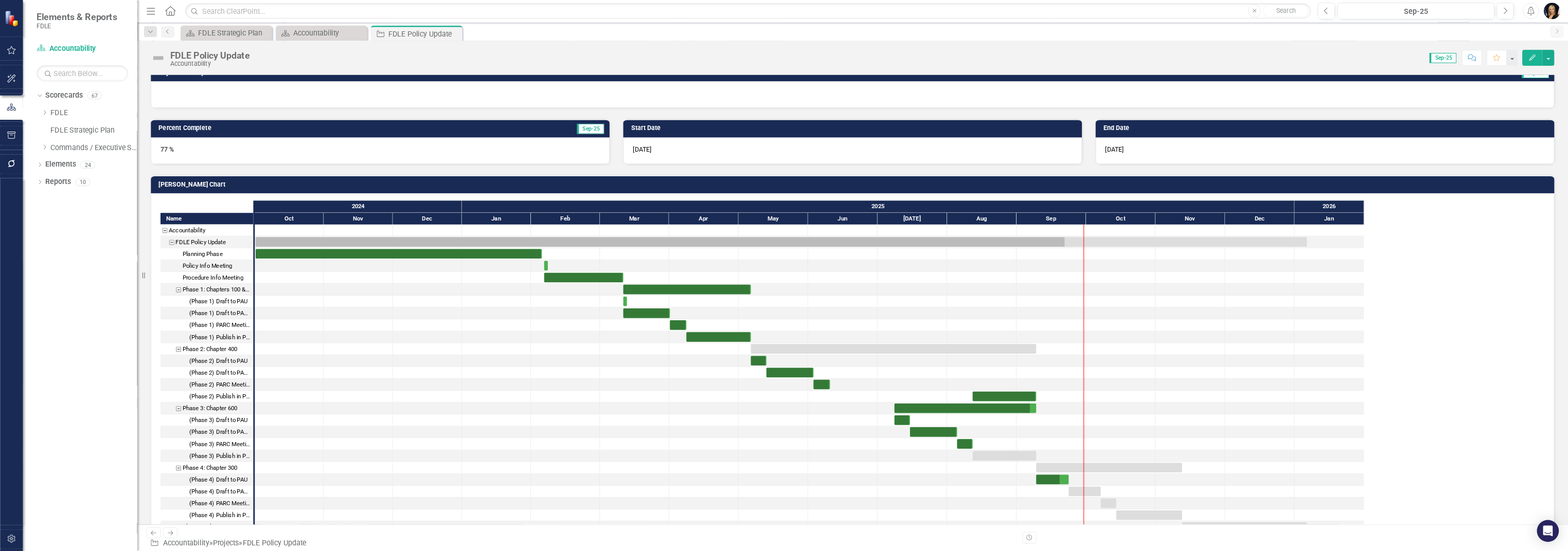
scroll to position [180, 0]
